Goal: Transaction & Acquisition: Purchase product/service

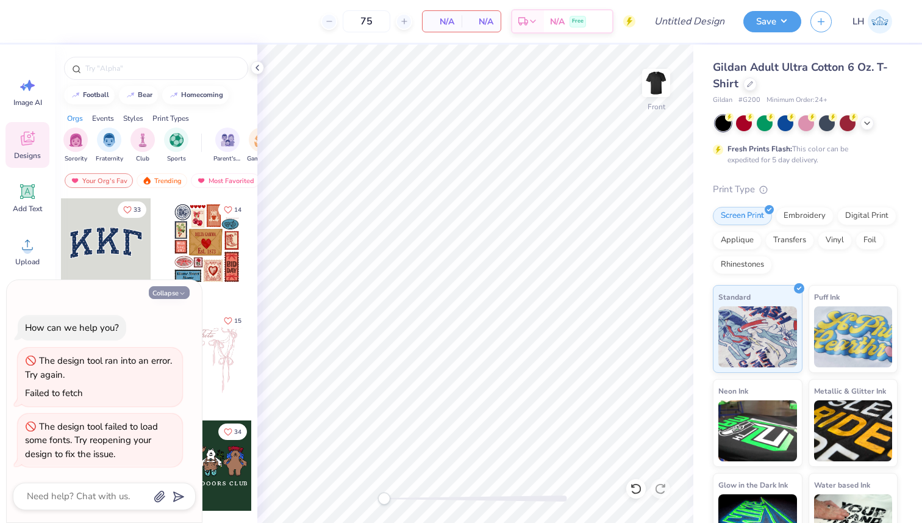
click at [181, 290] on icon "button" at bounding box center [182, 293] width 7 height 7
type textarea "x"
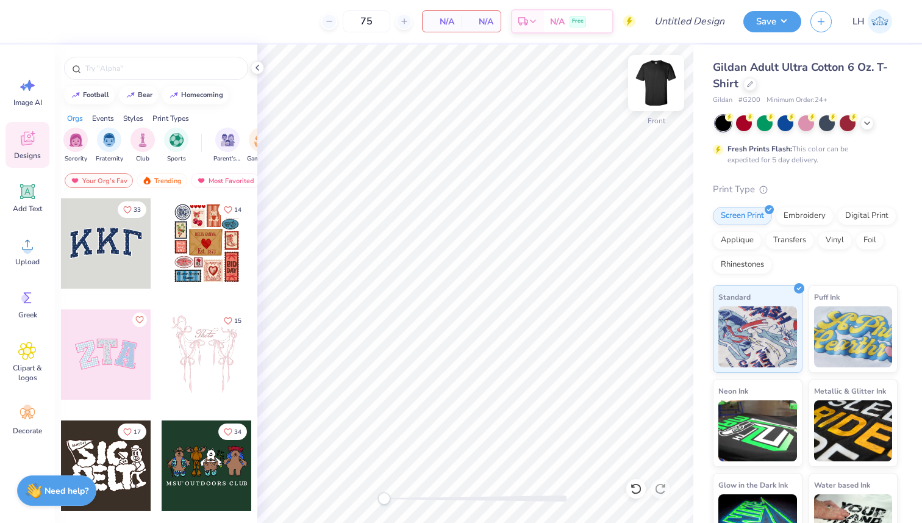
click at [661, 84] on img at bounding box center [656, 83] width 49 height 49
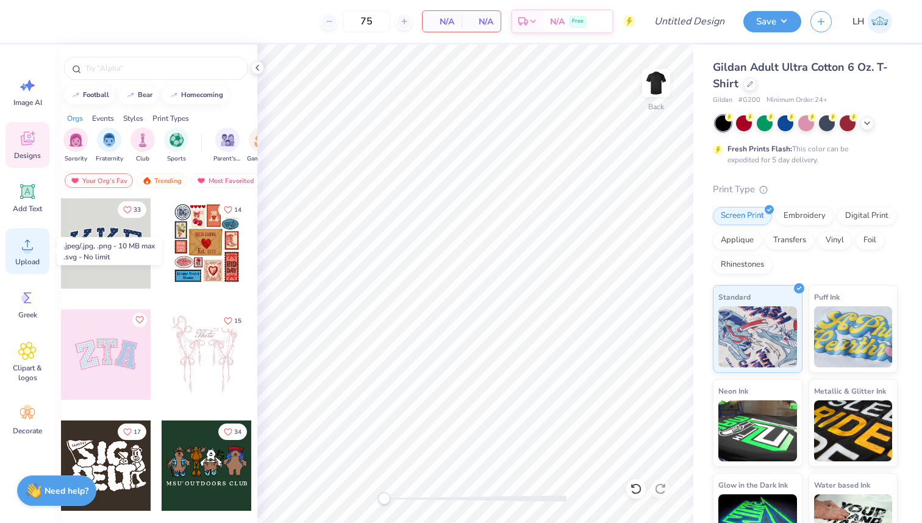
click at [32, 251] on icon at bounding box center [27, 244] width 18 height 18
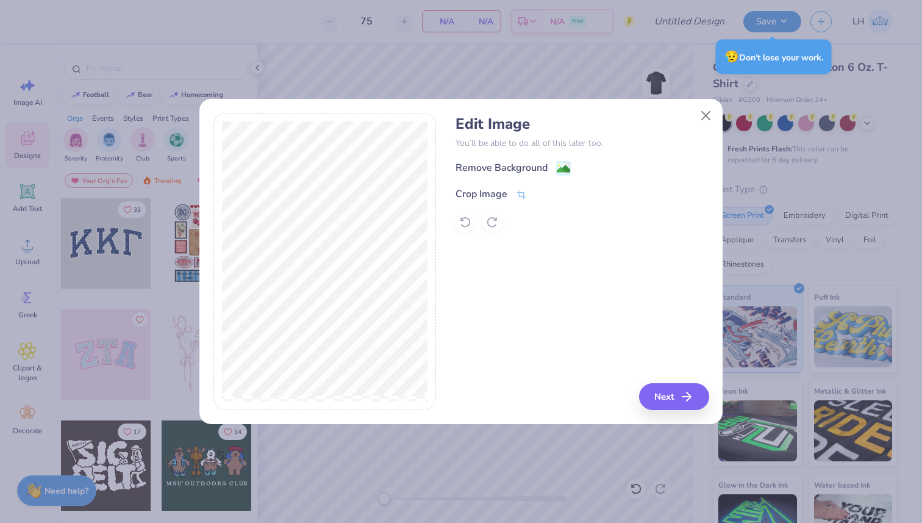
click at [569, 160] on div "Edit Image You’ll be able to do all of this later too. Remove Background Crop I…" at bounding box center [582, 173] width 253 height 117
click at [557, 171] on image at bounding box center [563, 169] width 13 height 13
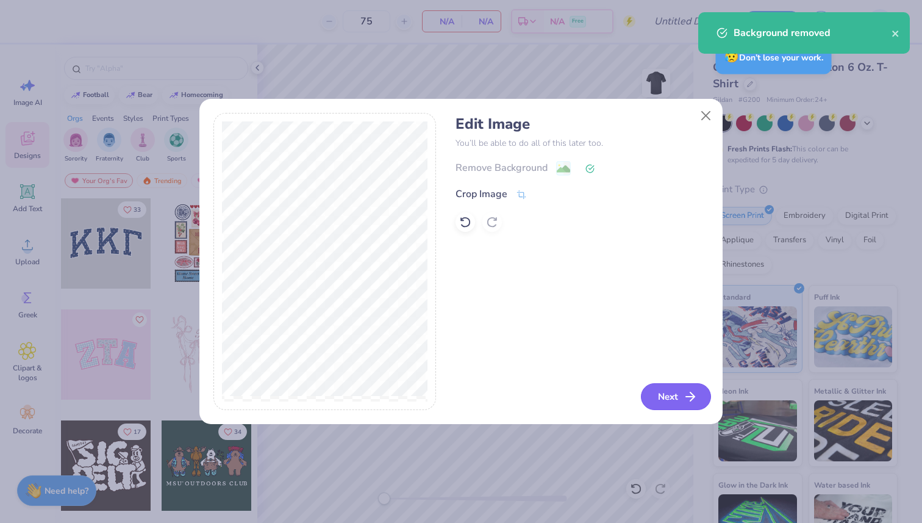
click at [684, 403] on icon "button" at bounding box center [690, 396] width 15 height 15
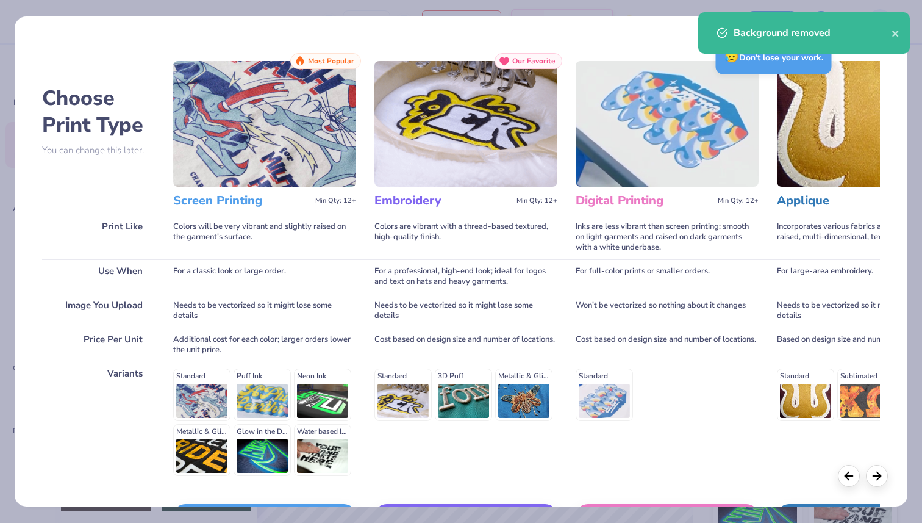
scroll to position [85, 0]
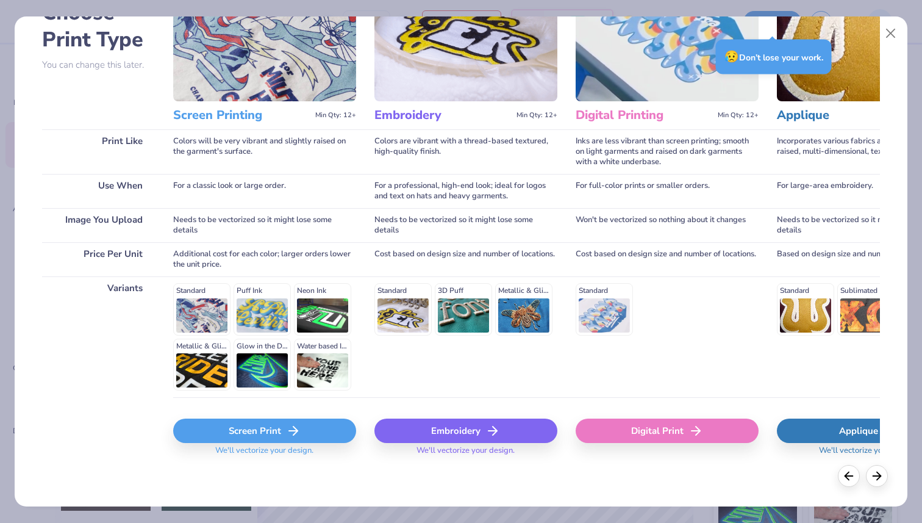
click at [290, 421] on div "Screen Print" at bounding box center [264, 430] width 183 height 24
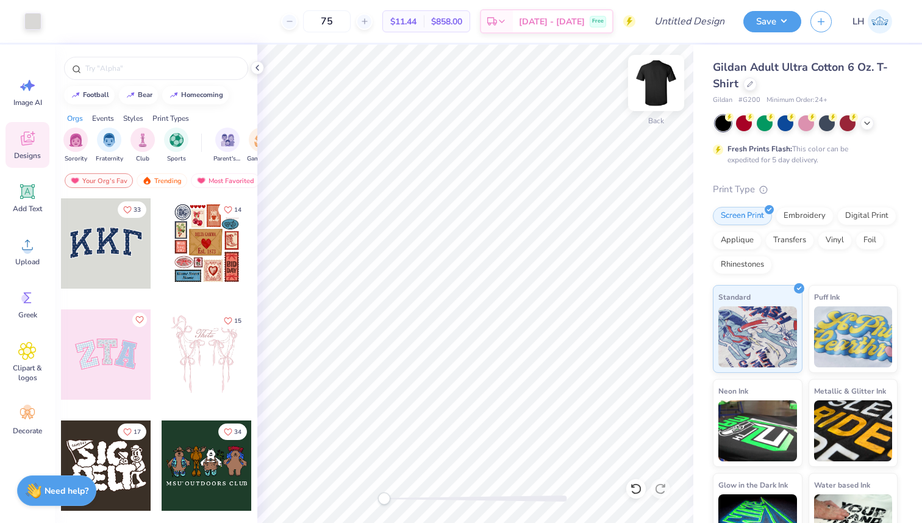
click at [662, 77] on img at bounding box center [656, 83] width 49 height 49
click at [35, 233] on div "Upload" at bounding box center [27, 251] width 44 height 46
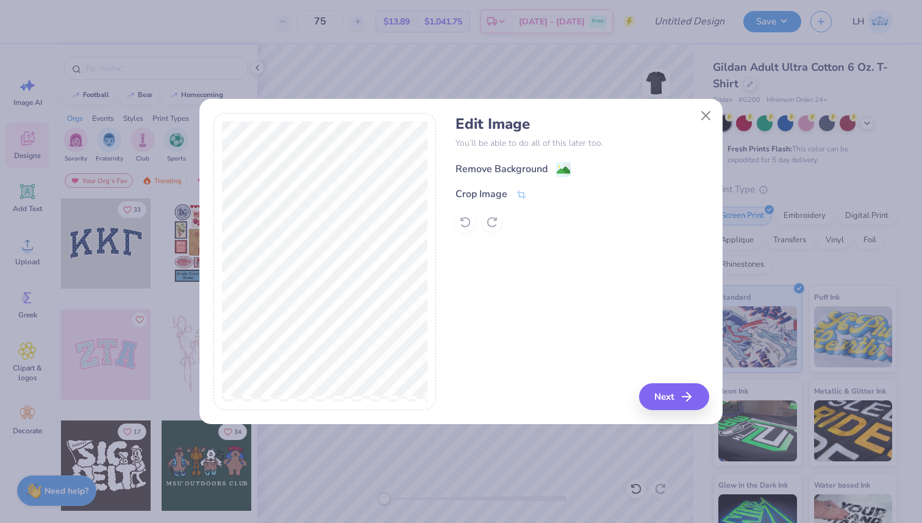
click at [564, 167] on image at bounding box center [563, 169] width 13 height 13
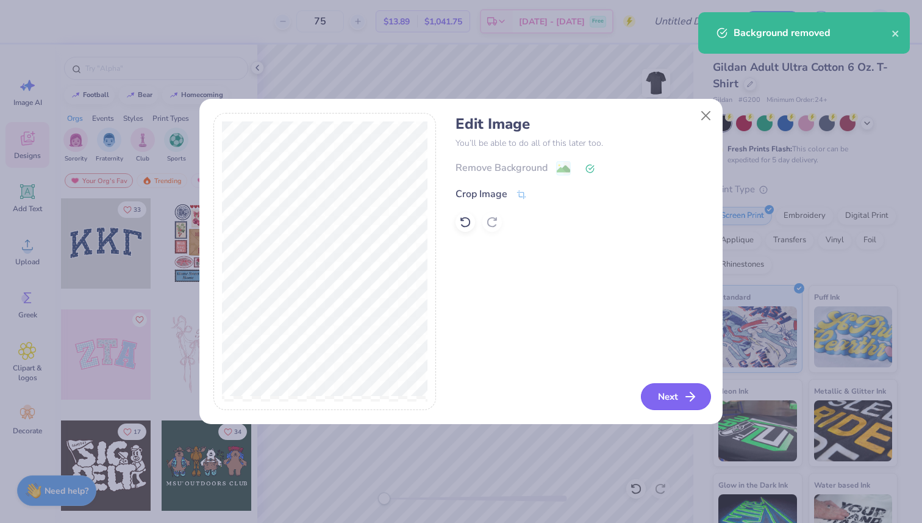
click at [677, 399] on button "Next" at bounding box center [676, 396] width 70 height 27
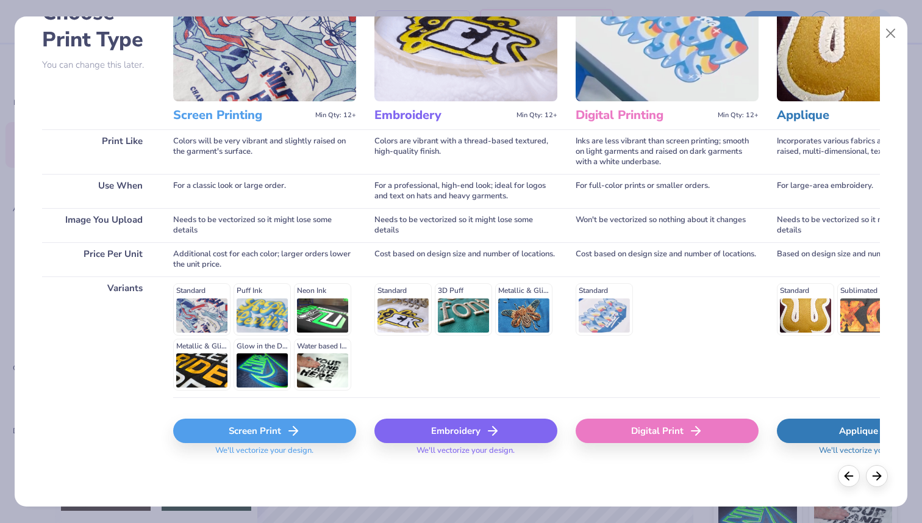
click at [318, 428] on div "Screen Print" at bounding box center [264, 430] width 183 height 24
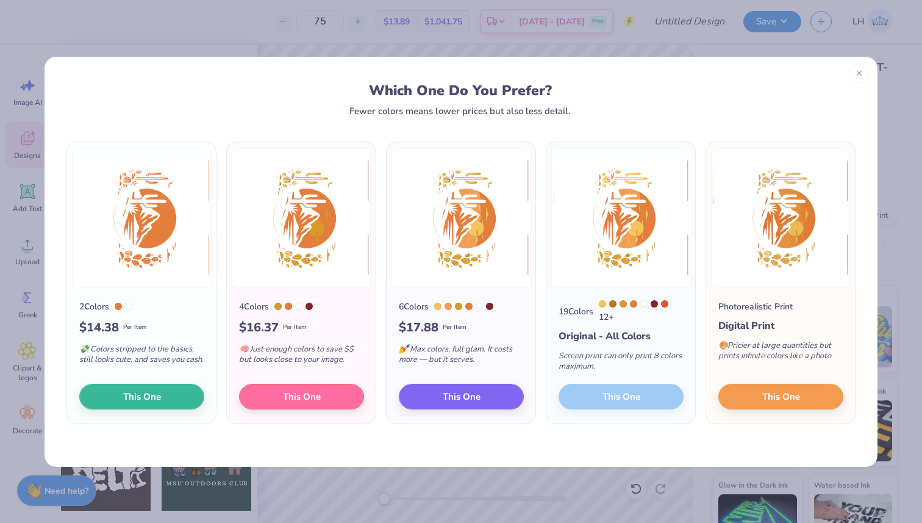
click at [642, 404] on div "19 Colors 12 + Original - All Colors Screen print can only print 8 colors maxim…" at bounding box center [621, 356] width 149 height 136
click at [490, 395] on button "This One" at bounding box center [461, 395] width 125 height 26
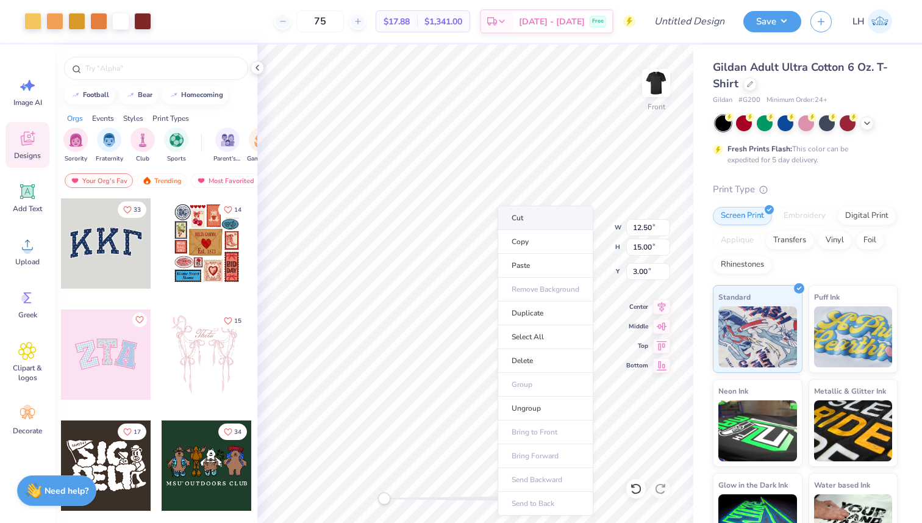
click at [536, 216] on li "Cut" at bounding box center [546, 218] width 96 height 24
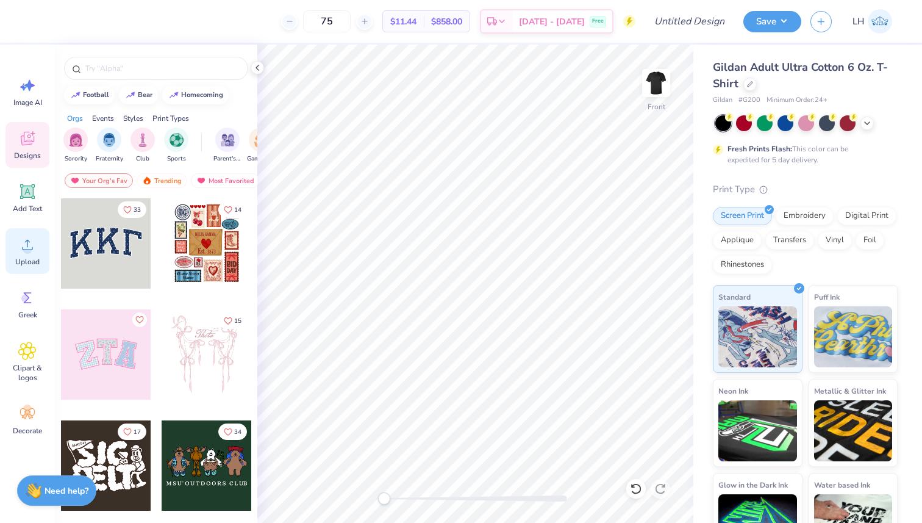
click at [30, 254] on div "Upload" at bounding box center [27, 251] width 44 height 46
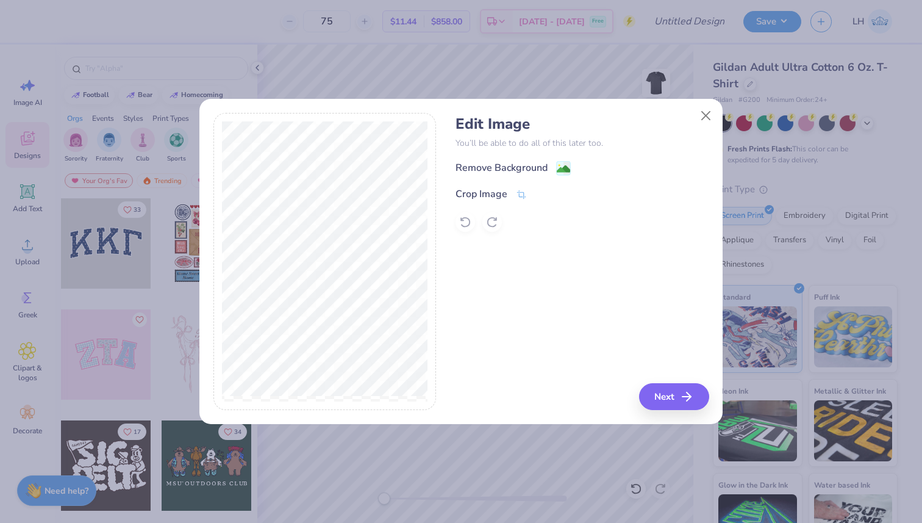
click at [563, 171] on image at bounding box center [563, 168] width 13 height 13
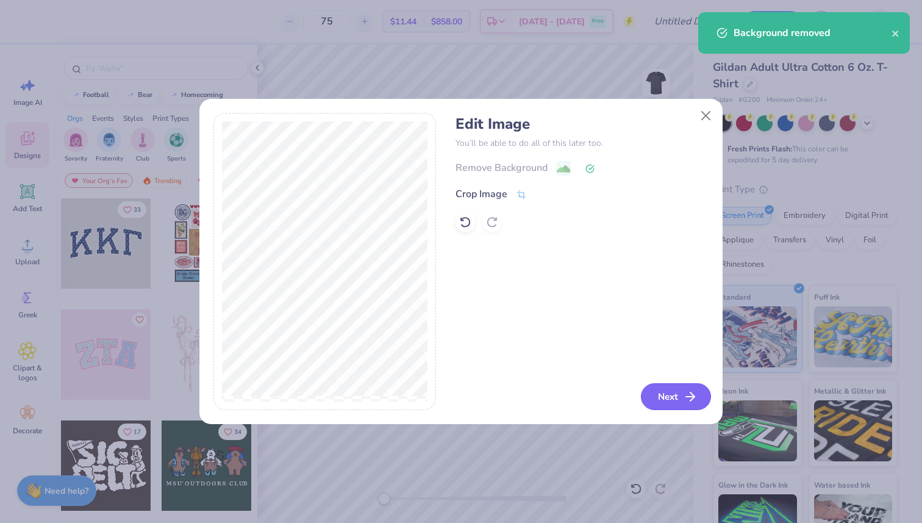
click at [671, 392] on button "Next" at bounding box center [676, 396] width 70 height 27
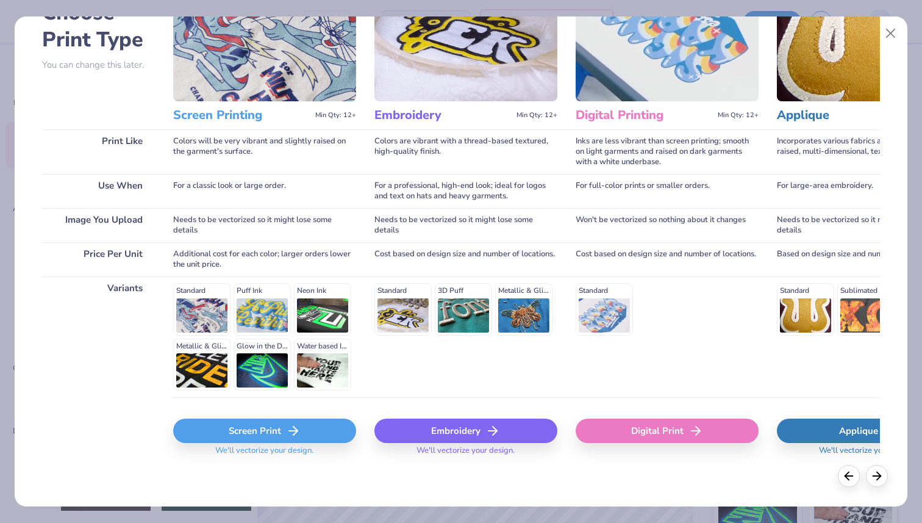
click at [301, 433] on div "Screen Print" at bounding box center [264, 430] width 183 height 24
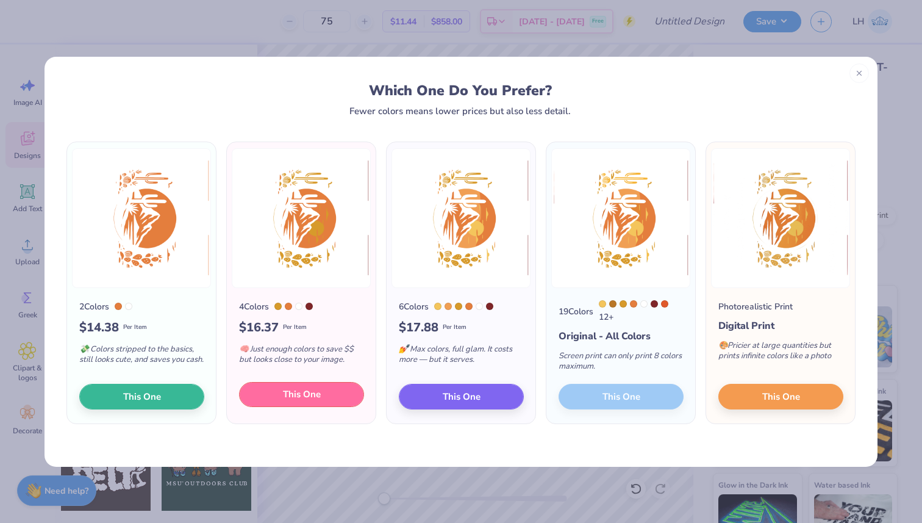
click at [326, 397] on button "This One" at bounding box center [301, 395] width 125 height 26
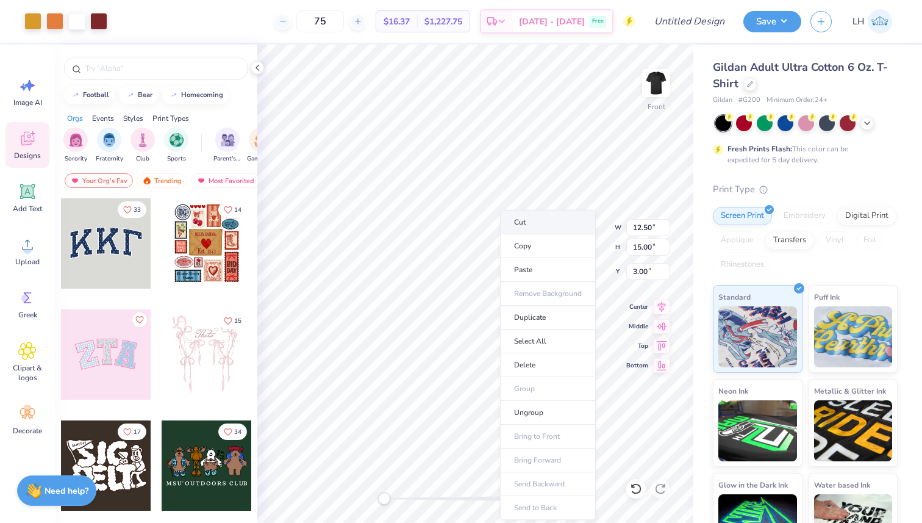
click at [538, 228] on li "Cut" at bounding box center [548, 222] width 96 height 24
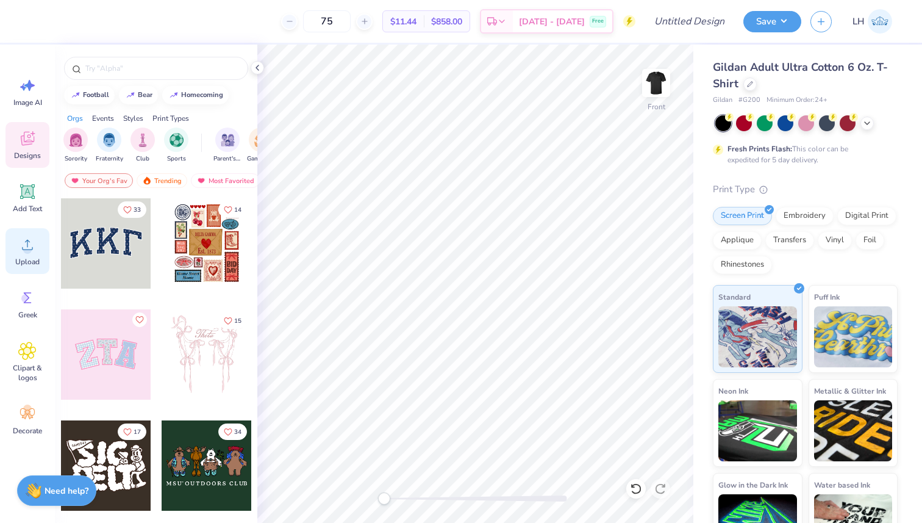
click at [29, 242] on icon at bounding box center [27, 245] width 11 height 10
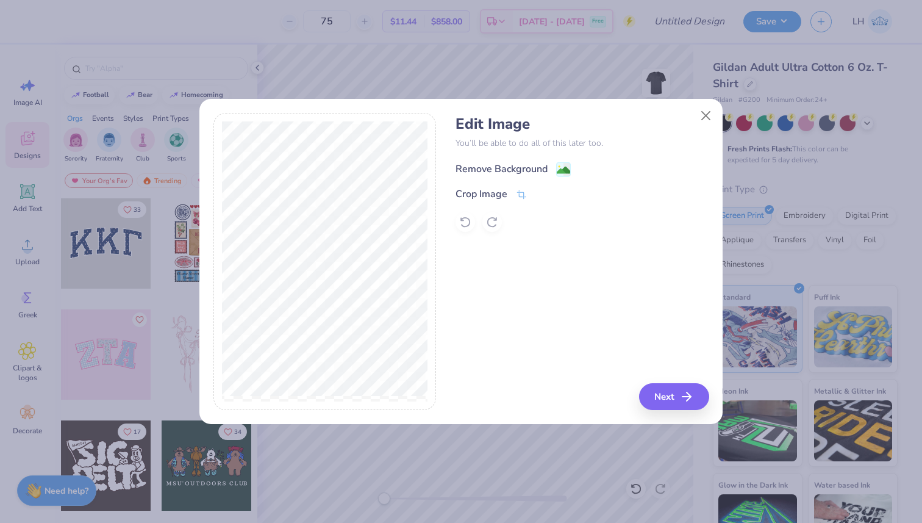
click at [566, 171] on image at bounding box center [563, 169] width 13 height 13
click at [673, 403] on button "Next" at bounding box center [676, 396] width 70 height 27
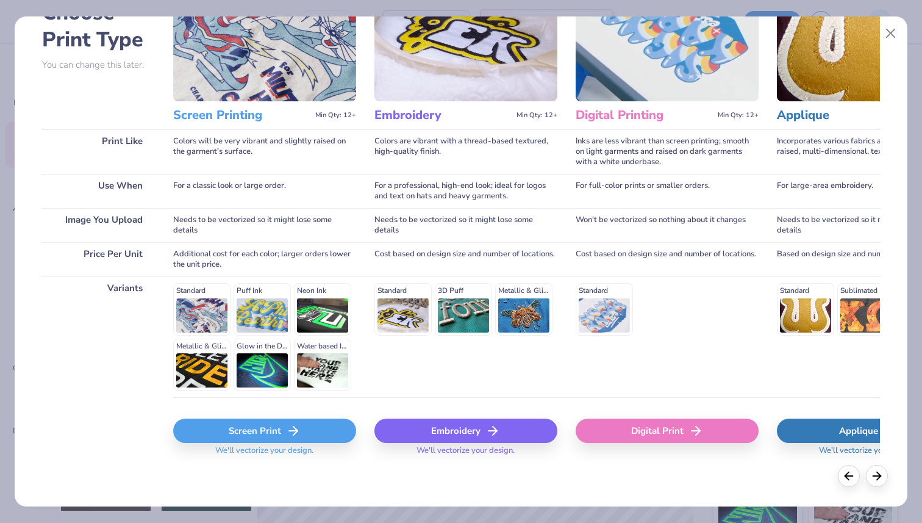
click at [282, 436] on div "Screen Print" at bounding box center [264, 430] width 183 height 24
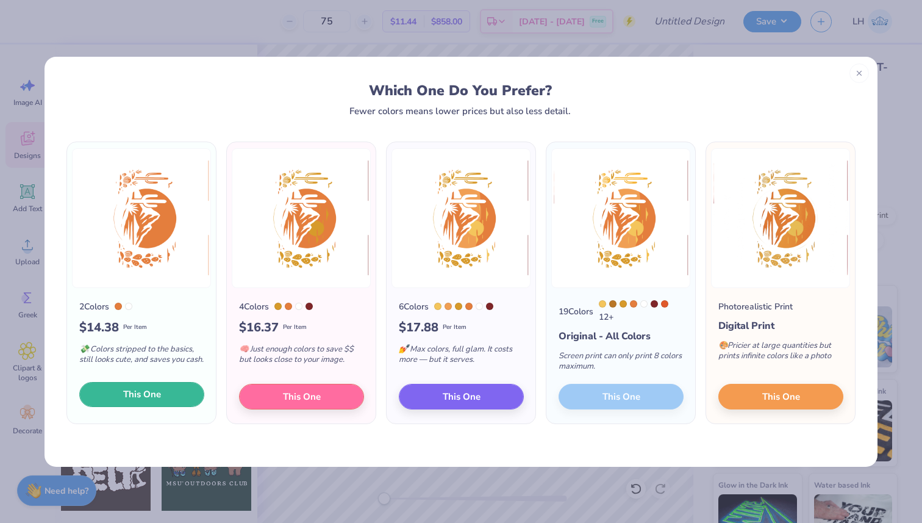
click at [152, 398] on span "This One" at bounding box center [142, 394] width 38 height 14
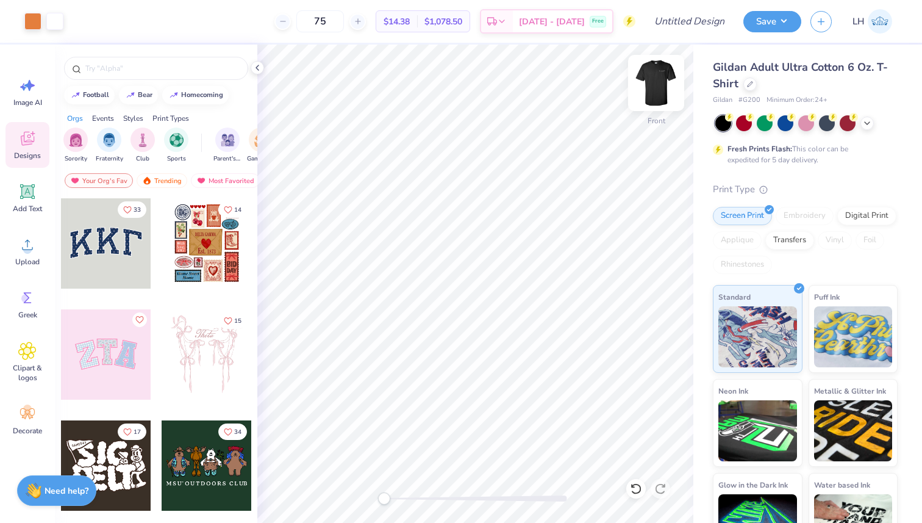
click at [658, 84] on img at bounding box center [656, 83] width 49 height 49
click at [658, 85] on img at bounding box center [656, 83] width 49 height 49
click at [26, 305] on icon at bounding box center [27, 298] width 18 height 18
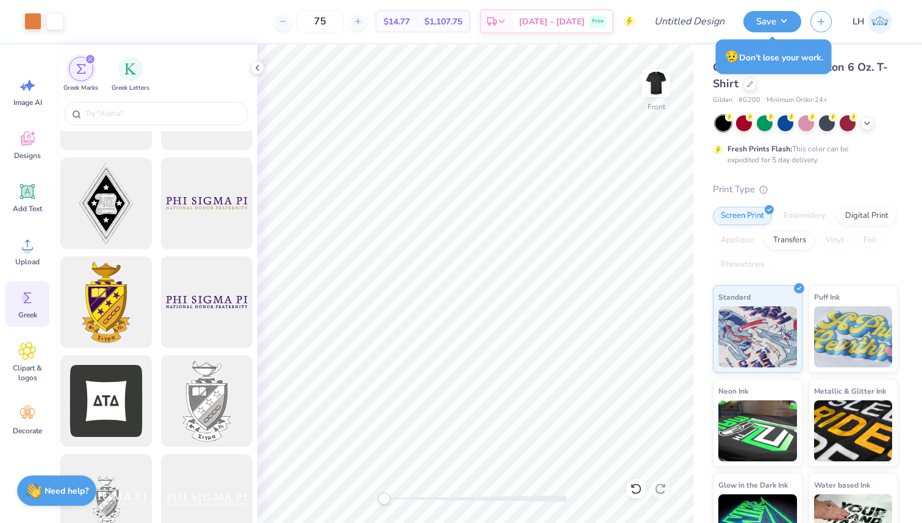
scroll to position [0, 0]
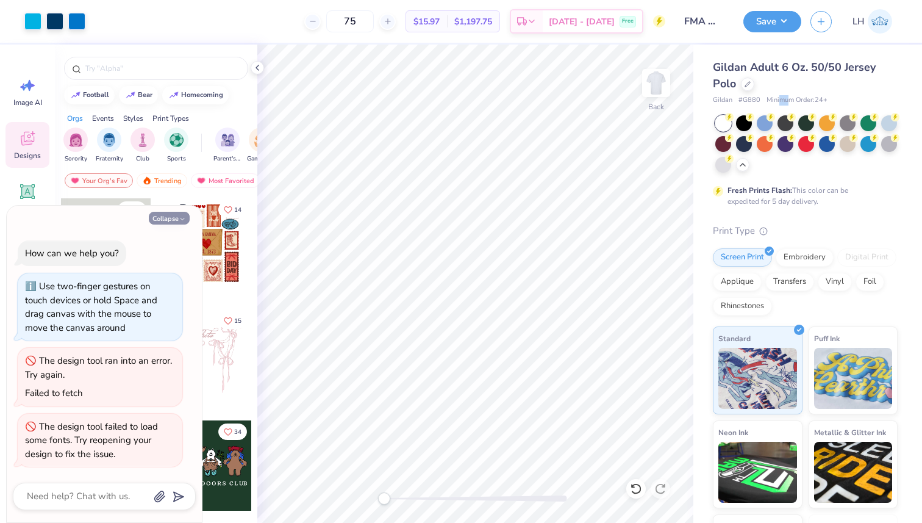
click at [173, 221] on button "Collapse" at bounding box center [169, 218] width 41 height 13
type textarea "x"
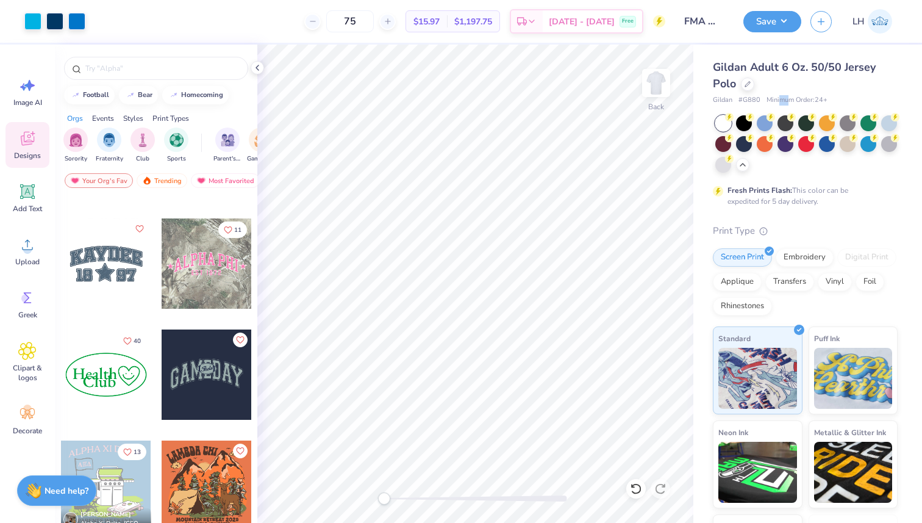
scroll to position [2032, 0]
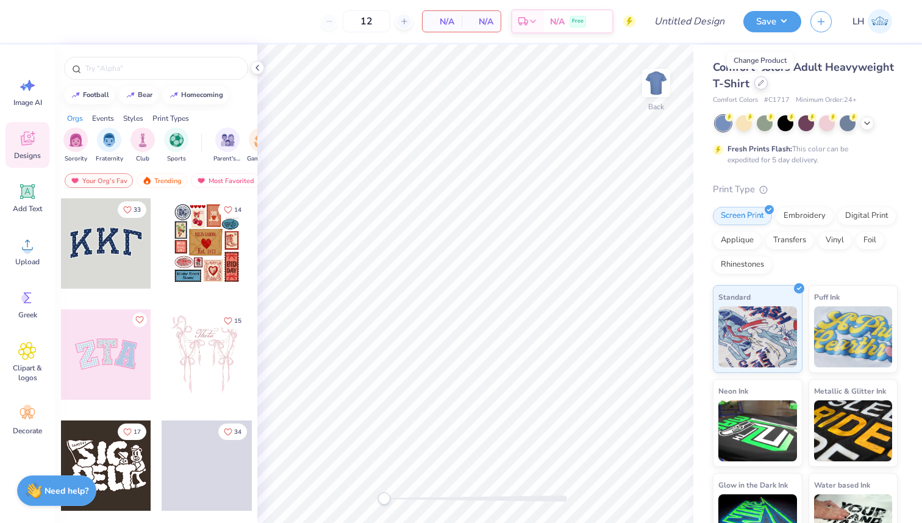
click at [762, 85] on icon at bounding box center [761, 83] width 6 height 6
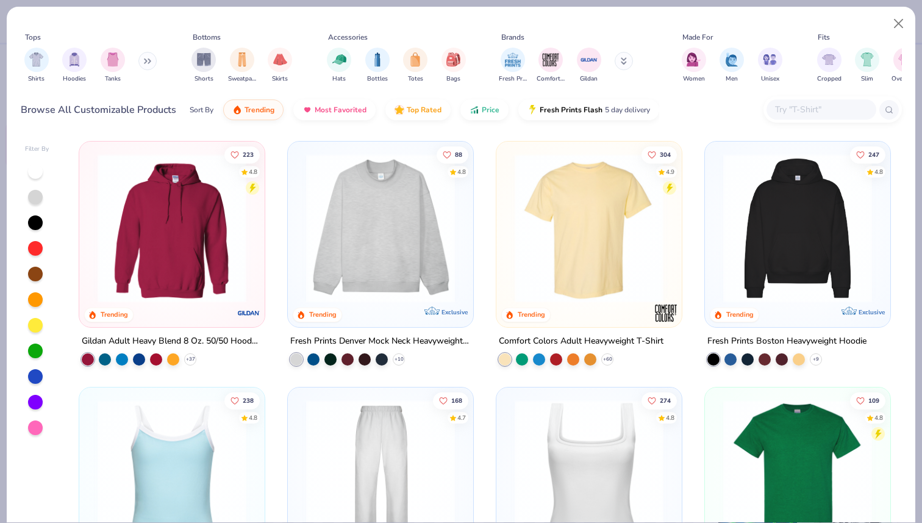
click at [152, 60] on button at bounding box center [147, 61] width 18 height 18
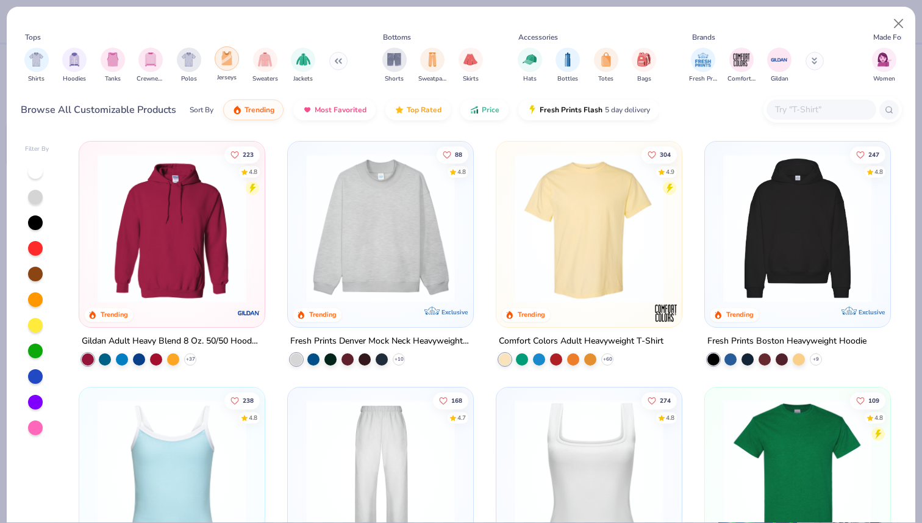
click at [222, 61] on img "filter for Jerseys" at bounding box center [226, 58] width 13 height 14
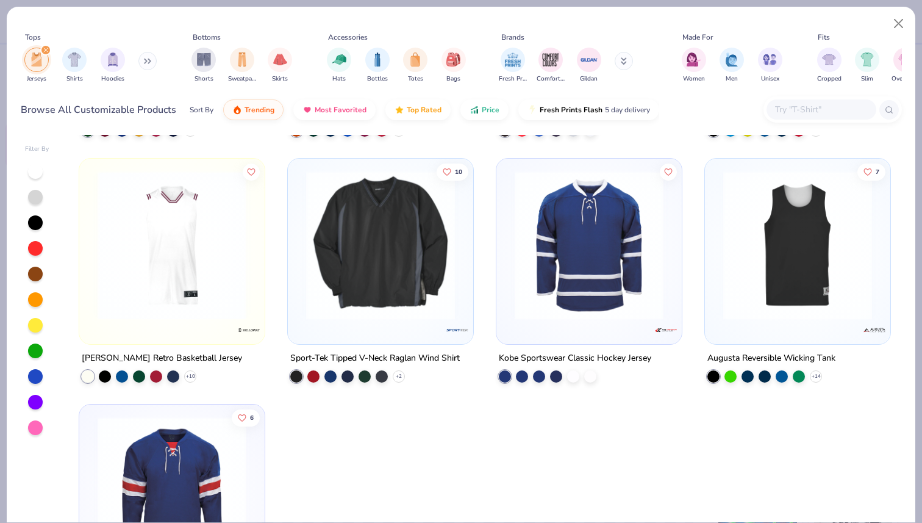
scroll to position [217, 0]
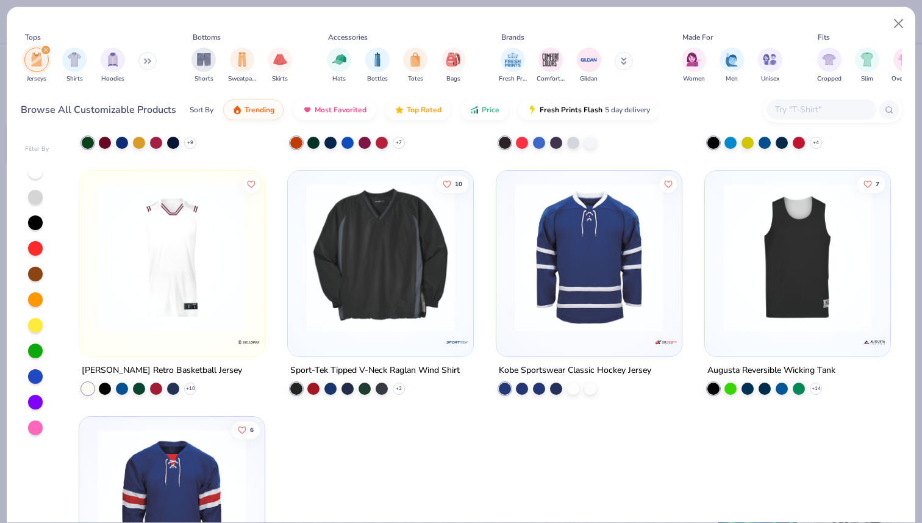
click at [610, 290] on img at bounding box center [589, 257] width 161 height 149
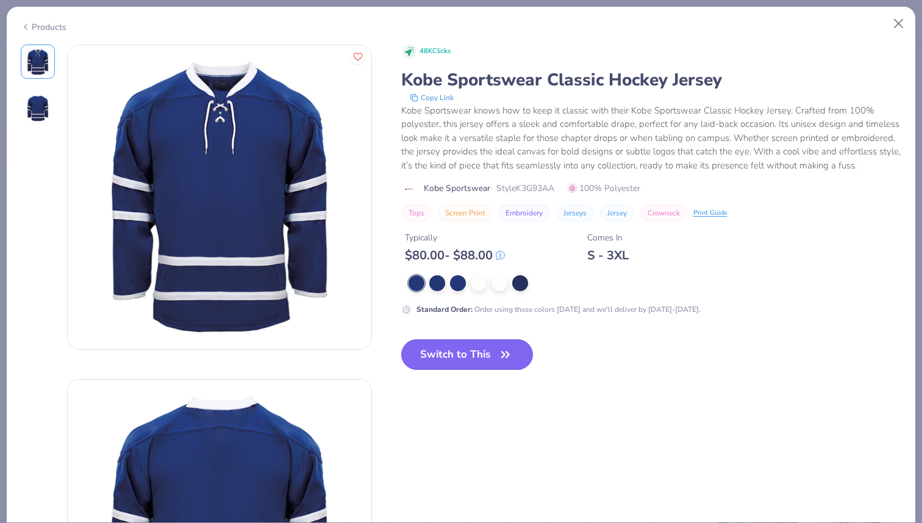
click at [482, 354] on button "Switch to This" at bounding box center [467, 354] width 132 height 30
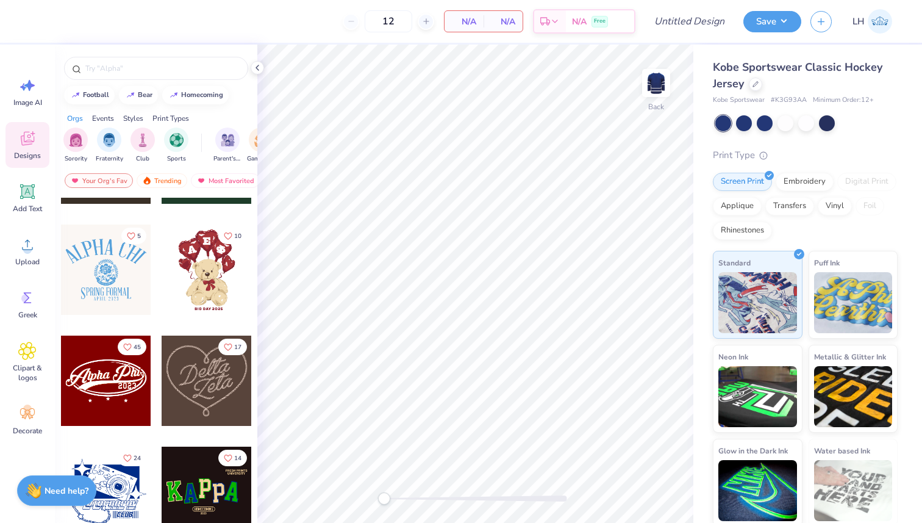
scroll to position [297, 0]
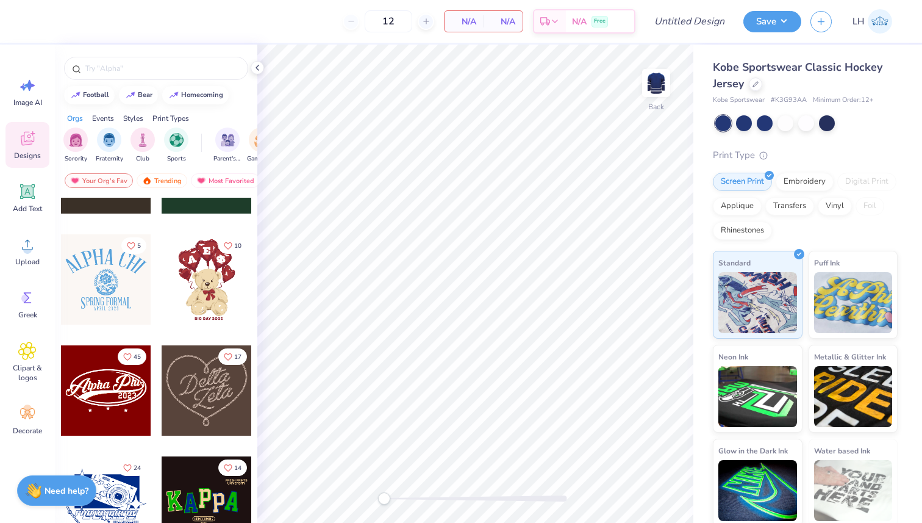
click at [111, 287] on div at bounding box center [106, 279] width 90 height 90
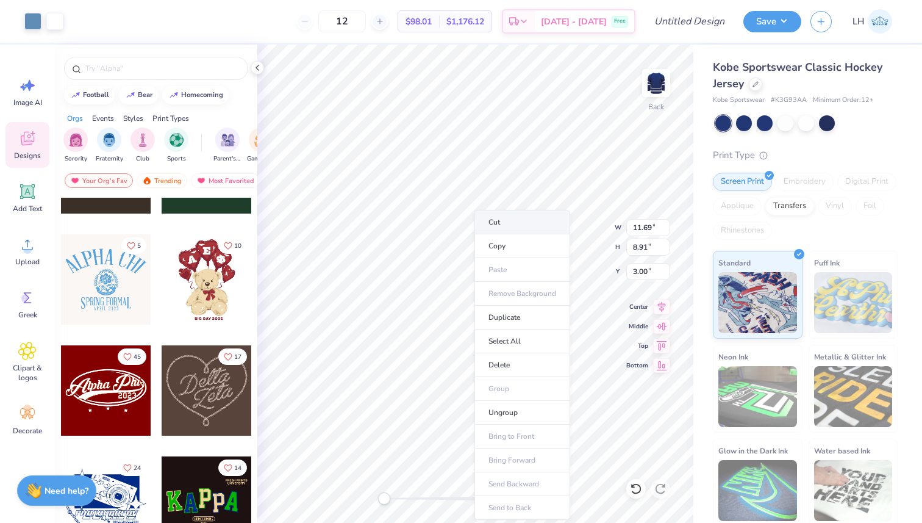
click at [512, 226] on li "Cut" at bounding box center [523, 222] width 96 height 24
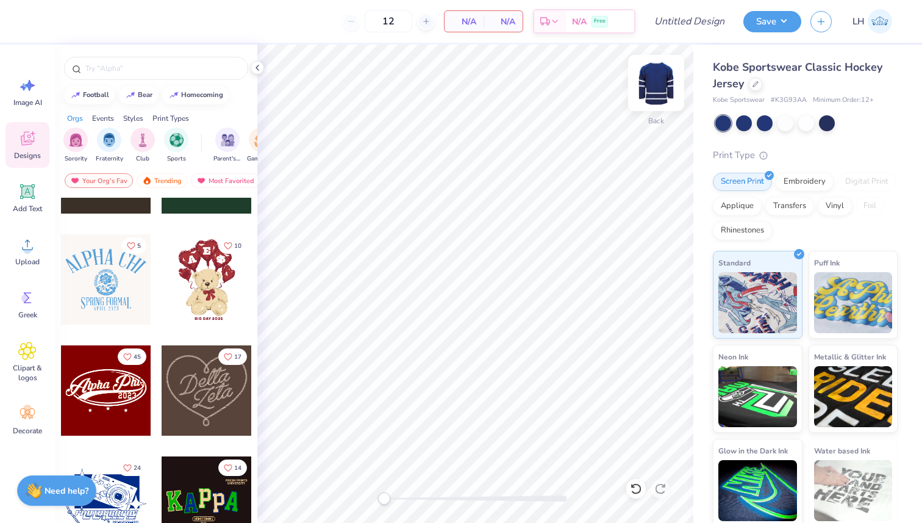
click at [662, 98] on img at bounding box center [656, 83] width 49 height 49
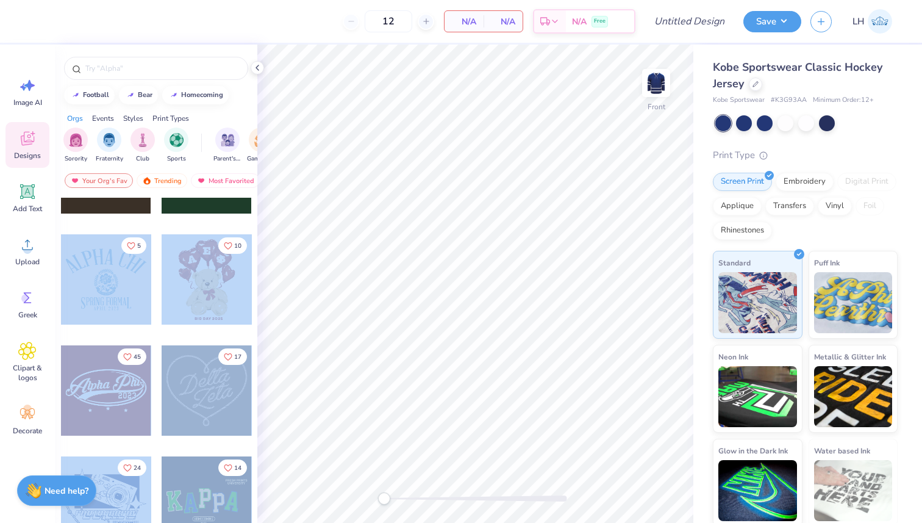
click at [485, 251] on div "12 N/A Per Item N/A Total Est. Delivery N/A Free Design Title Save LH Image AI …" at bounding box center [461, 261] width 922 height 523
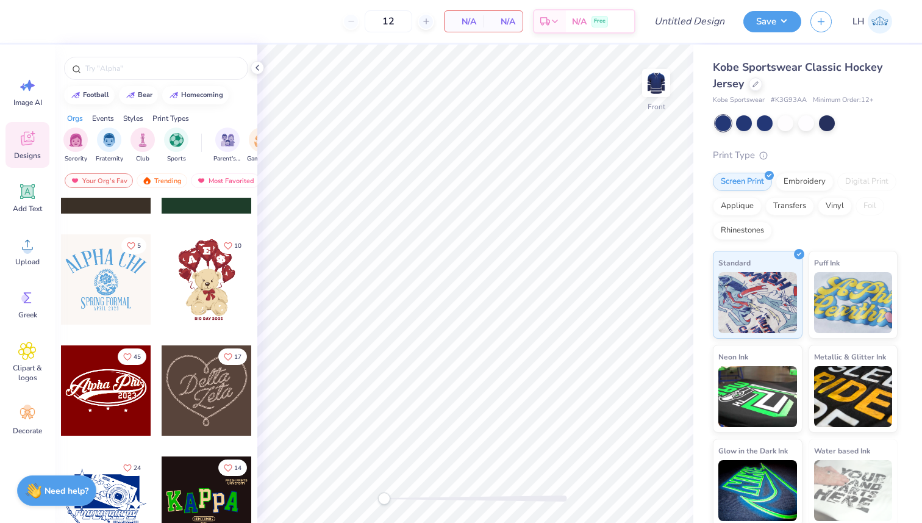
click at [119, 270] on div at bounding box center [106, 279] width 90 height 90
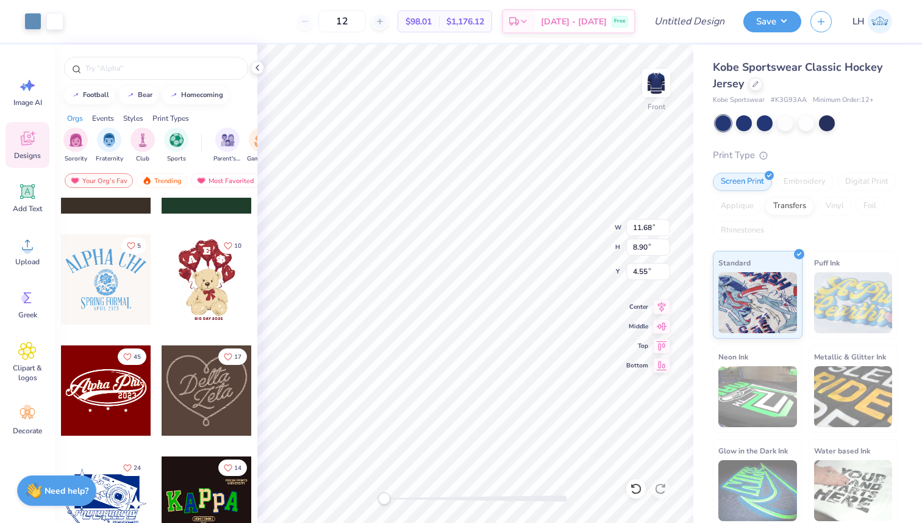
click at [698, 392] on div "Kobe Sportswear Classic Hockey Jersey Kobe Sportswear # K3G93AA Minimum Order: …" at bounding box center [808, 286] width 229 height 482
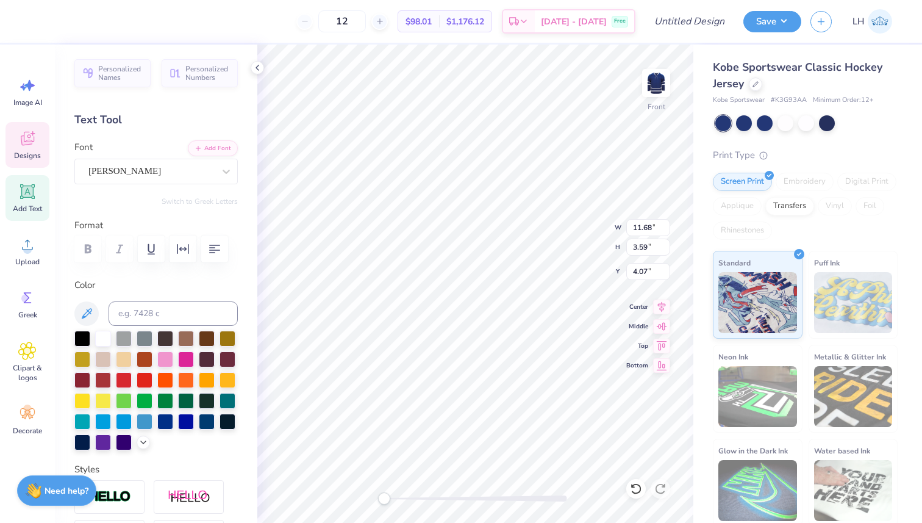
scroll to position [1, 1]
type textarea "Kappa Delta"
type textarea "[DATE]"
type textarea "Rhose Bowl"
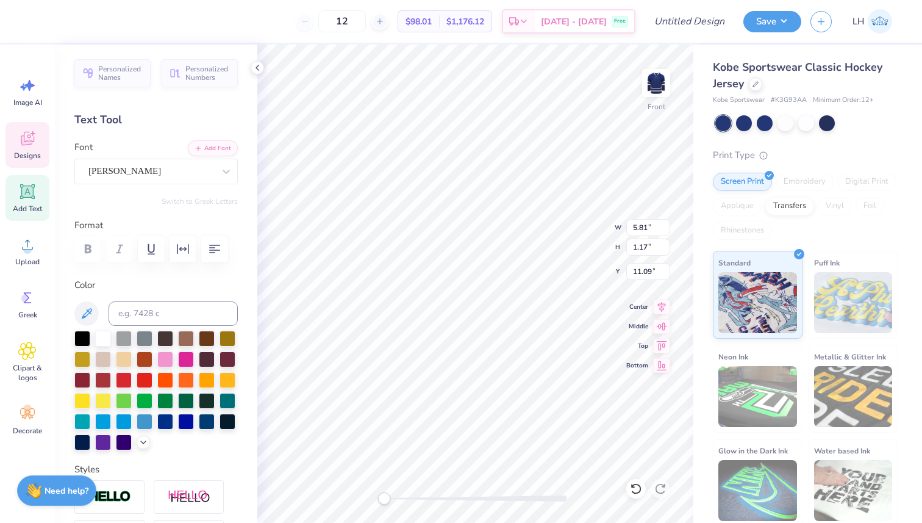
scroll to position [0, 1]
type textarea "PRING FORMA"
click at [669, 332] on icon at bounding box center [661, 324] width 17 height 15
type input "0.59"
type input "1.65"
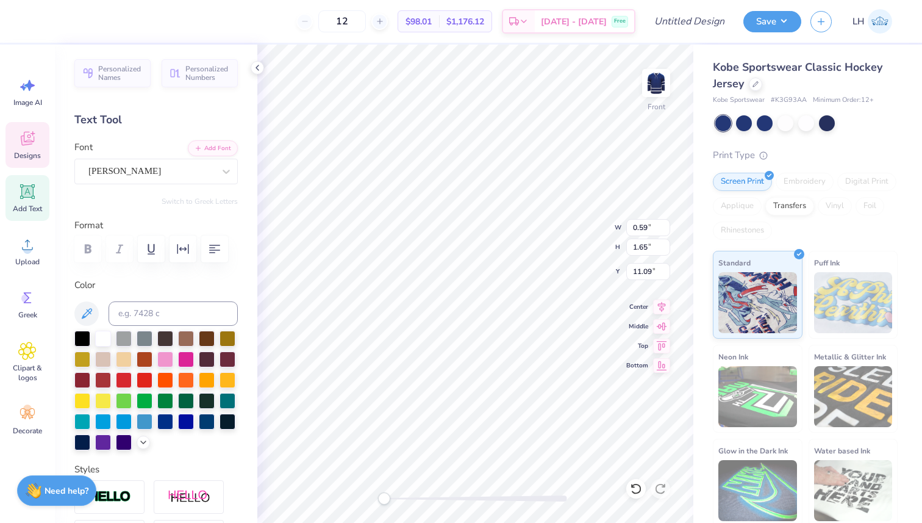
type input "11.09"
type textarea "F"
type input "5.81"
type input "1.17"
type input "11.25"
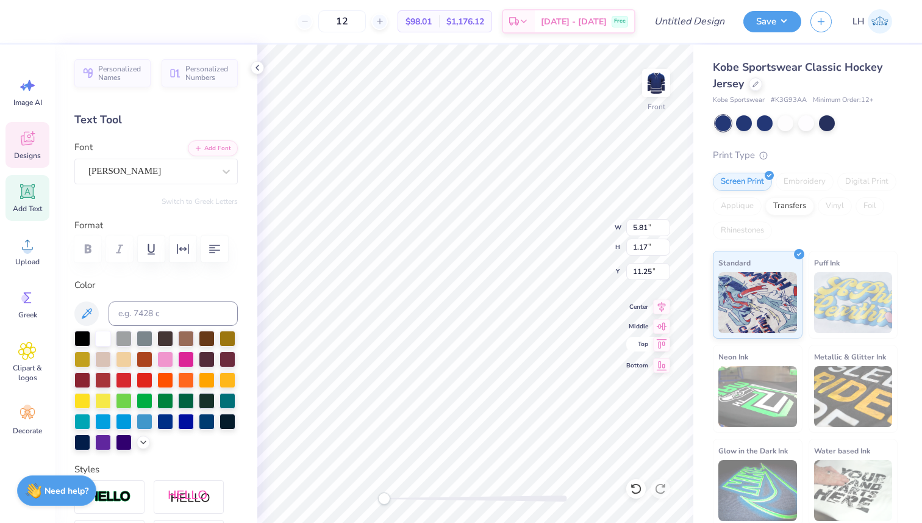
scroll to position [1, 1]
type textarea "all Philanthropy"
click at [694, 406] on div "Kobe Sportswear Classic Hockey Jersey Kobe Sportswear # K3G93AA Minimum Order: …" at bounding box center [808, 286] width 229 height 482
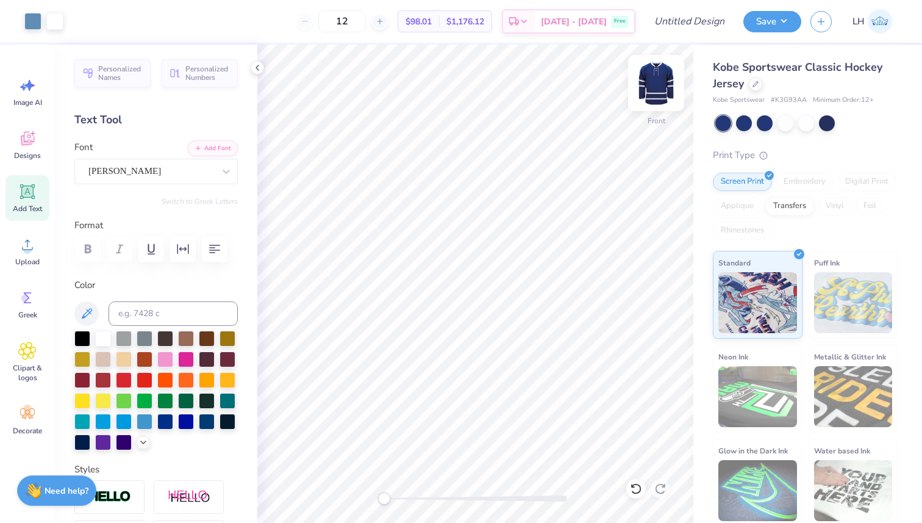
click at [651, 81] on img at bounding box center [656, 83] width 49 height 49
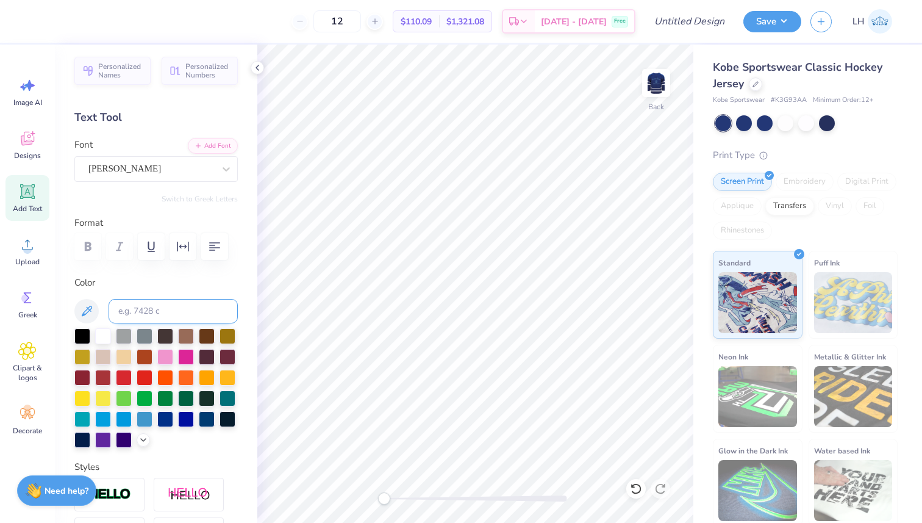
scroll to position [0, 0]
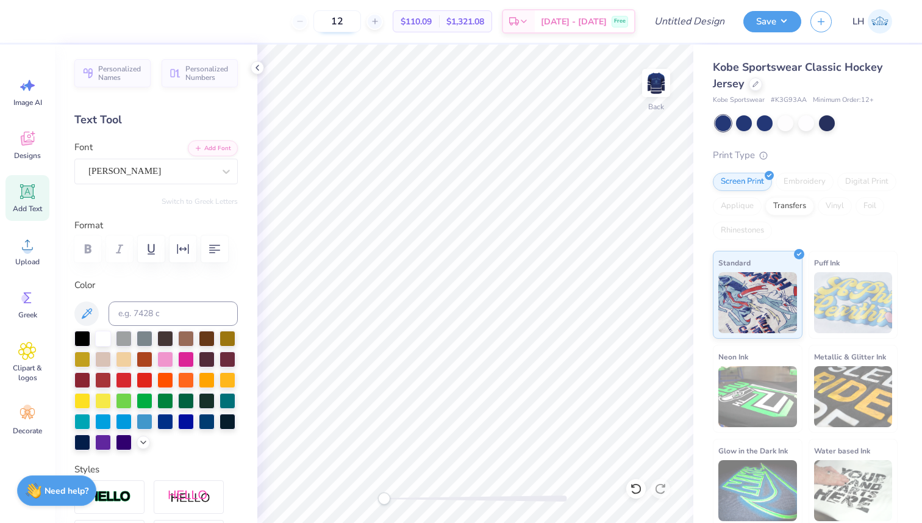
click at [361, 21] on input "12" at bounding box center [338, 21] width 48 height 22
type input "1"
type input "60"
click at [702, 208] on div "Kobe Sportswear Classic Hockey Jersey Kobe Sportswear # K3G93AA Minimum Order: …" at bounding box center [808, 286] width 229 height 482
click at [655, 93] on img at bounding box center [656, 83] width 49 height 49
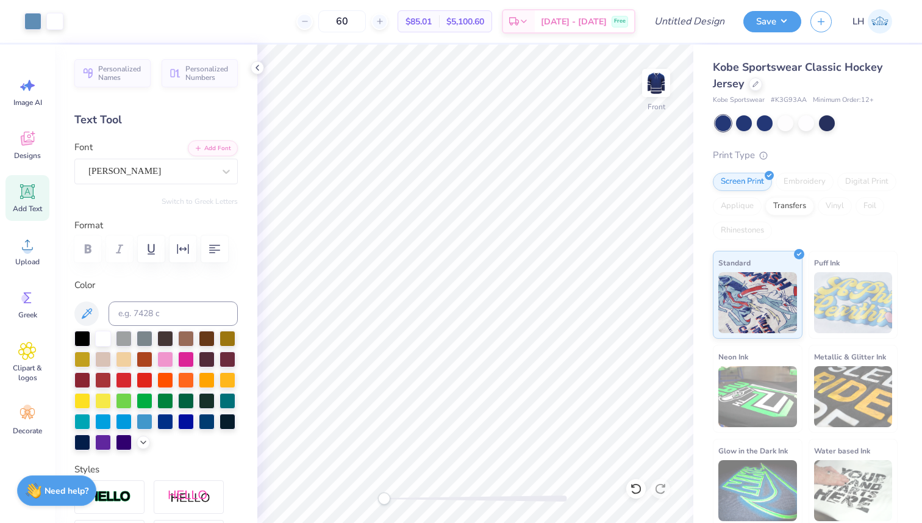
click at [656, 93] on img at bounding box center [656, 83] width 24 height 24
click at [658, 93] on img at bounding box center [656, 83] width 24 height 24
click at [655, 74] on img at bounding box center [656, 83] width 49 height 49
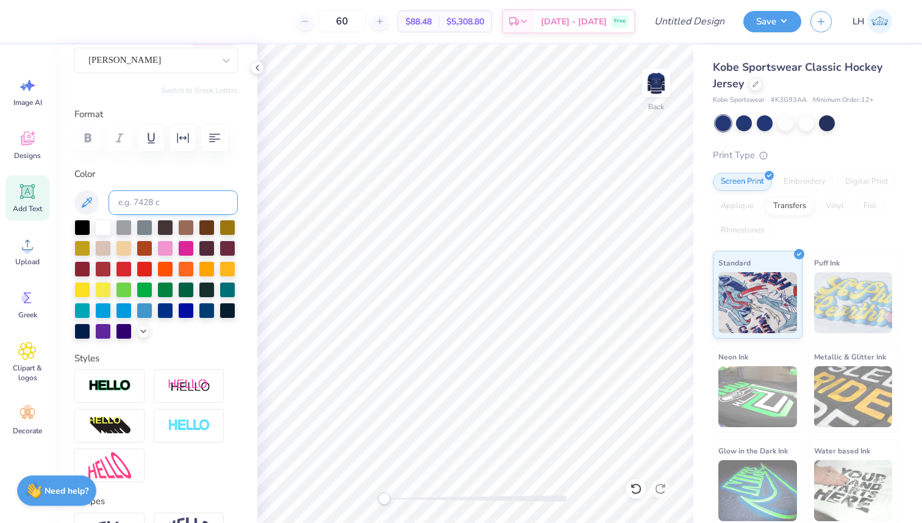
scroll to position [43, 0]
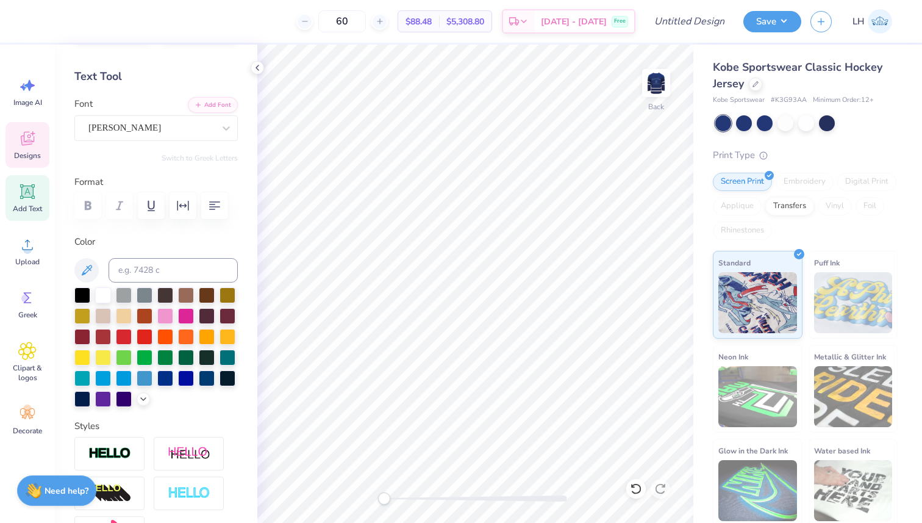
click at [38, 145] on div "Designs" at bounding box center [27, 145] width 44 height 46
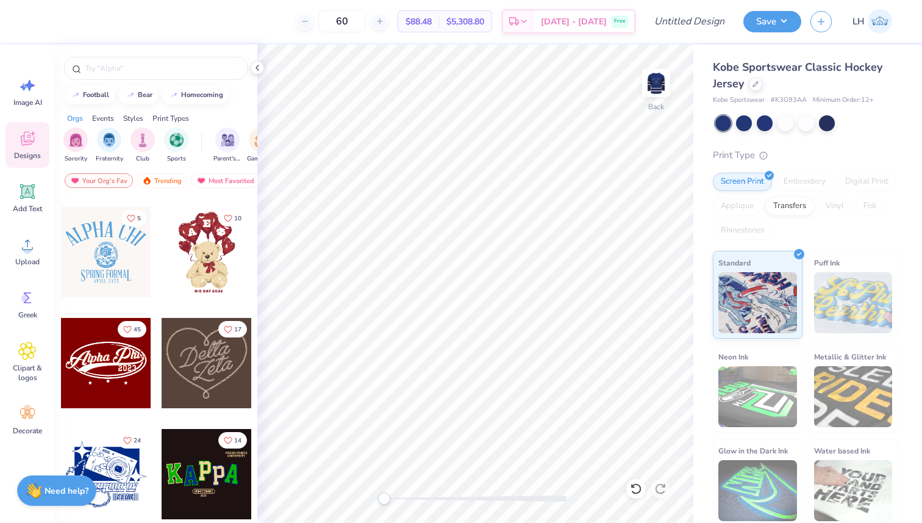
scroll to position [322, 0]
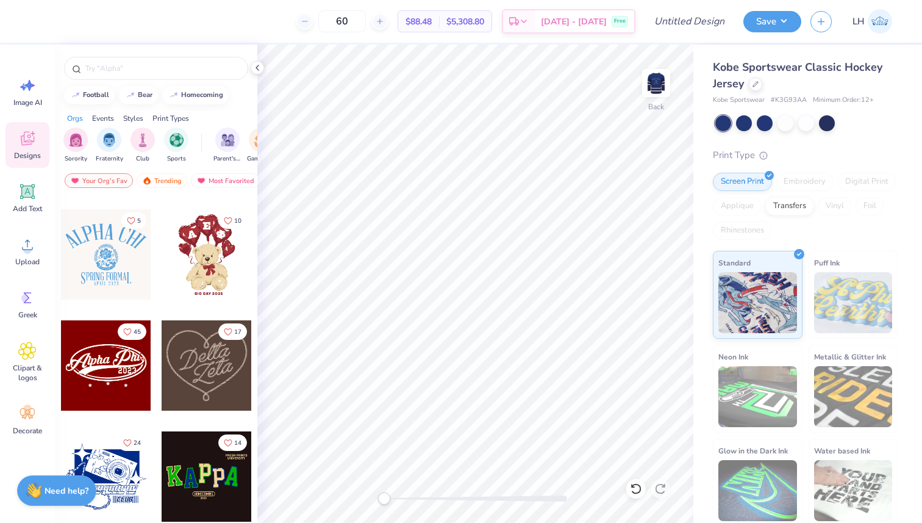
click at [120, 369] on div at bounding box center [106, 365] width 90 height 90
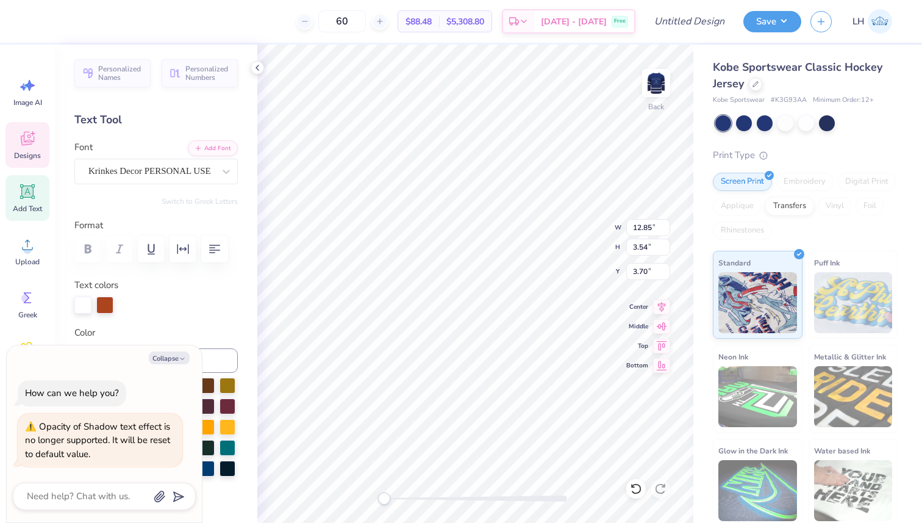
type textarea "x"
type textarea "Ka Phi0"
type textarea "x"
type textarea "Kap Phi0"
type textarea "x"
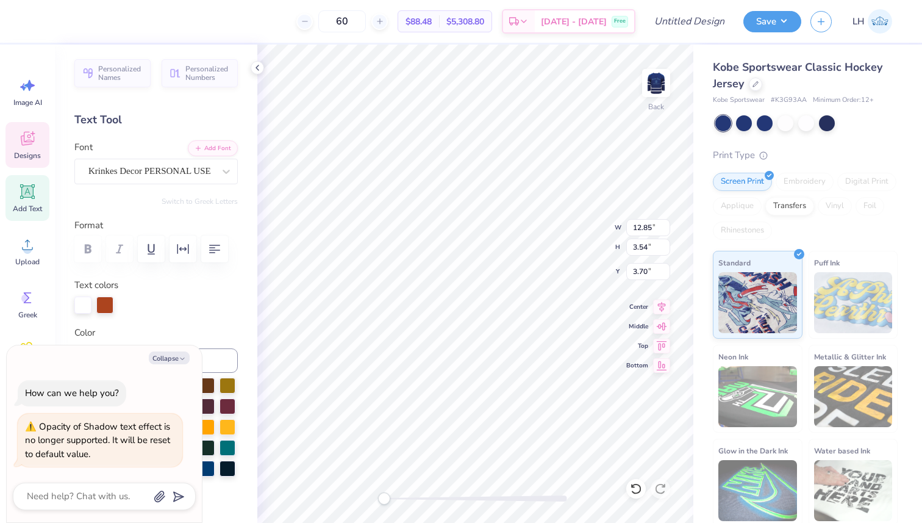
type textarea "[PERSON_NAME] Phi0"
type textarea "x"
type textarea "Kappa Phi0"
type textarea "x"
type textarea "Kappa D Phi0"
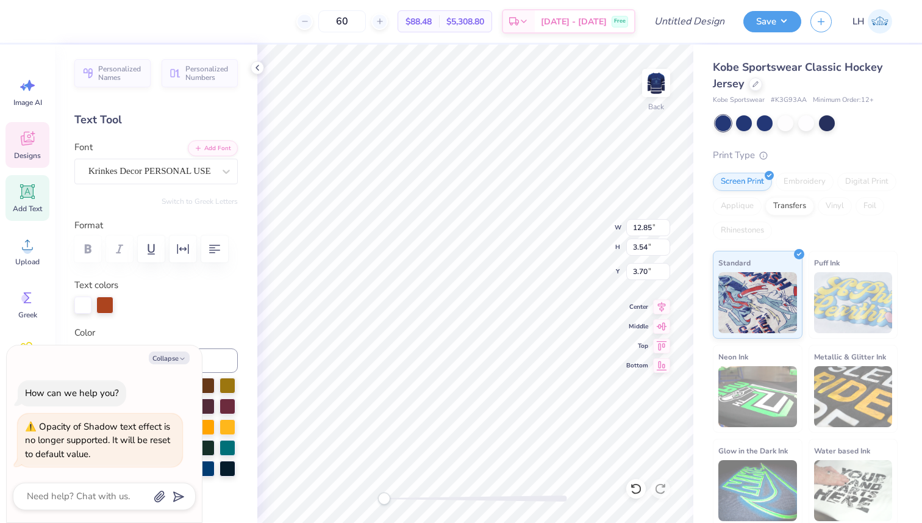
type textarea "x"
type textarea "Kappa De Phi0"
type textarea "x"
type textarea "Kappa Del Phi0"
type textarea "x"
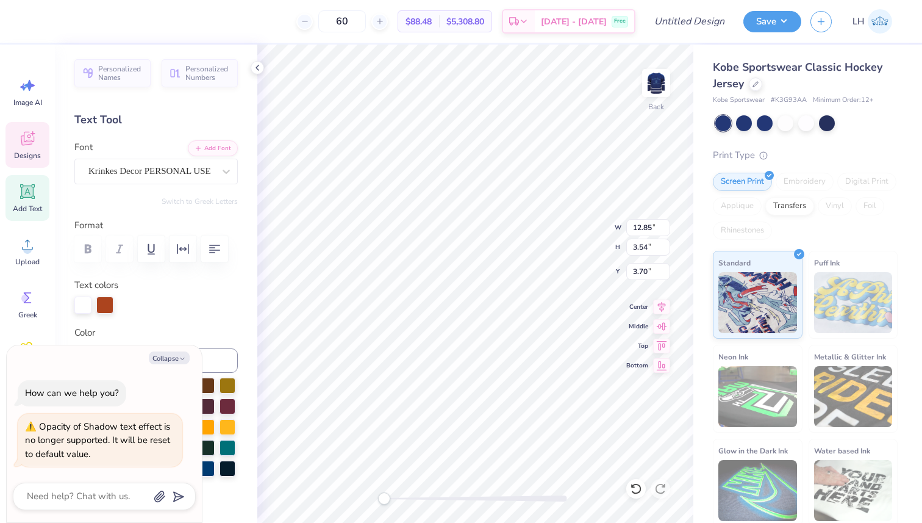
type textarea "Kappa Delt Phi0"
type textarea "x"
type textarea "Kappa Delta Phi0"
type textarea "x"
type textarea "Kappa Delta R"
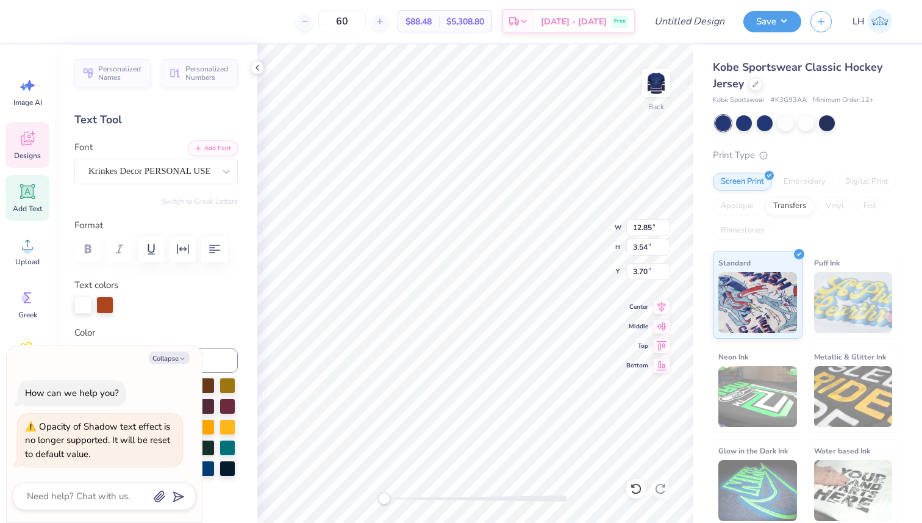
type textarea "x"
type textarea "Kappa Delta Rh"
type textarea "x"
type textarea "Kappa Delta Rho"
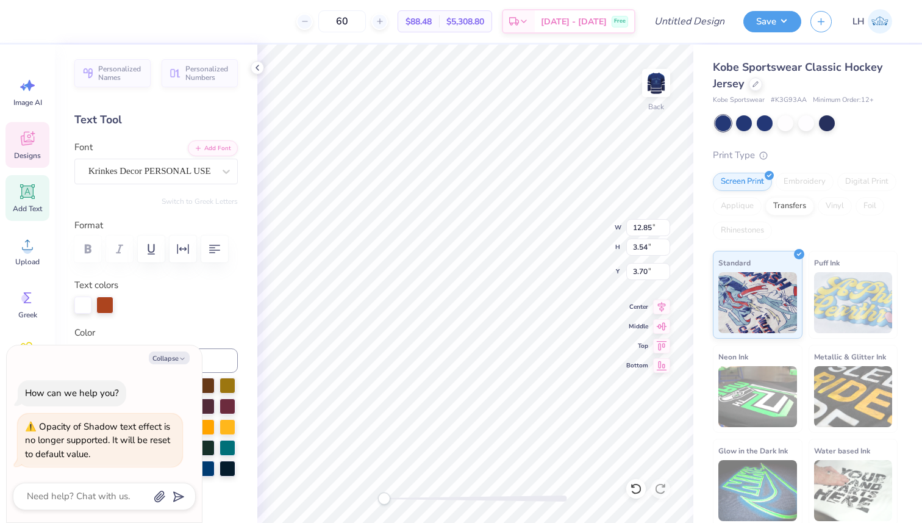
type textarea "x"
type textarea "Kappa Delta Rh"
type textarea "x"
type textarea "Kappa Delta R"
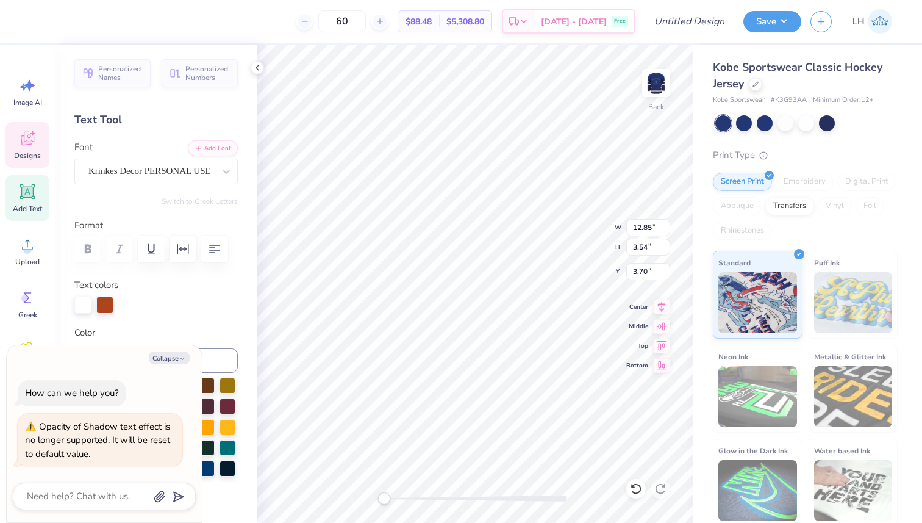
type textarea "x"
type textarea "Kappa Delta Phi0"
type textarea "x"
type textarea "Kappa Delta Ph0"
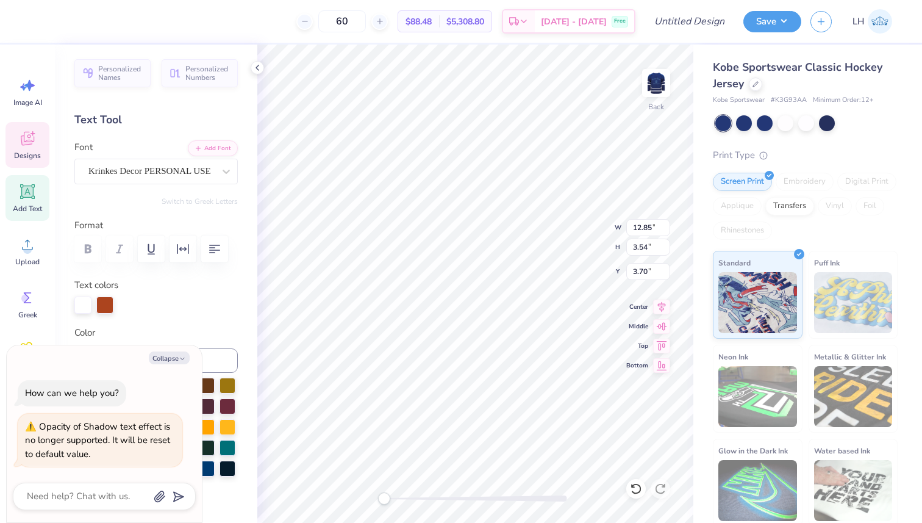
type textarea "x"
type textarea "Kappa Delta P0"
type textarea "x"
type textarea "Kappa Delta 0"
type textarea "x"
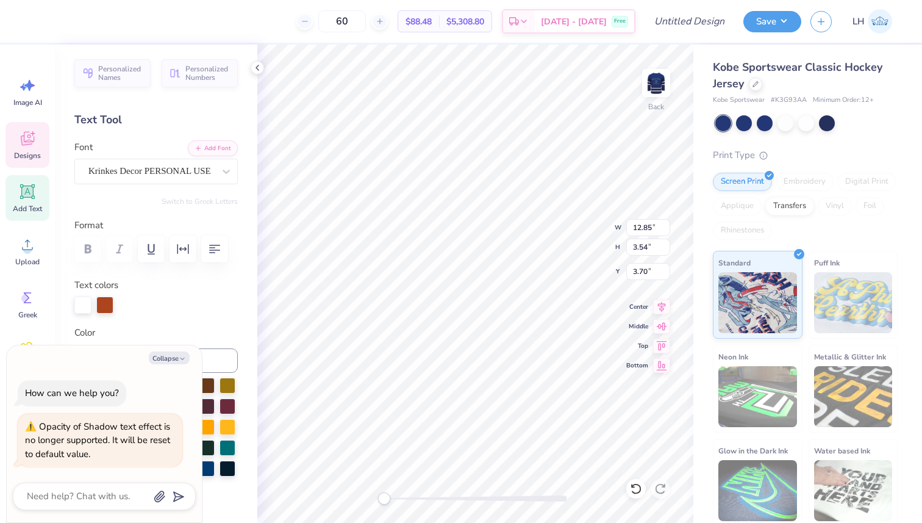
type textarea "Kappa Delta0"
type textarea "x"
type textarea "Kappa Delta 0"
type textarea "x"
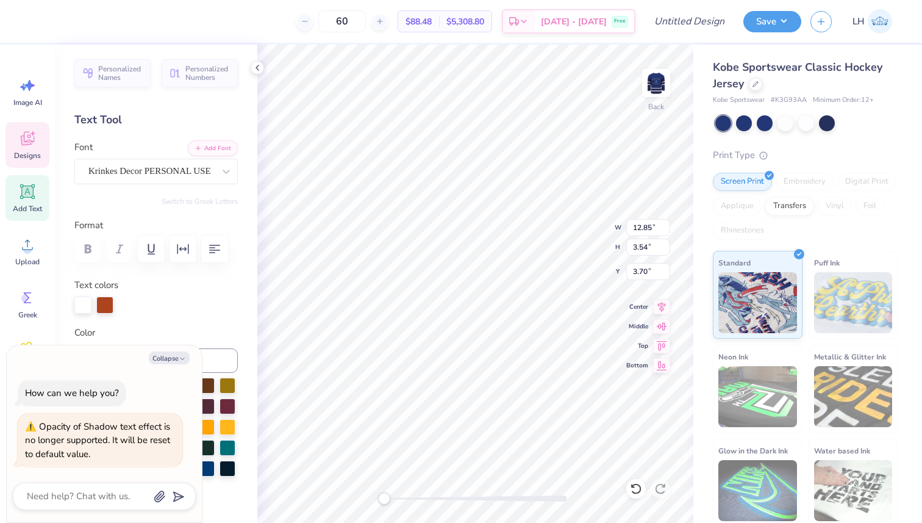
type textarea "Kappa Delta R0"
type textarea "x"
type textarea "Kappa Delta Rh0"
type textarea "x"
type textarea "Kappa Delta Rho0"
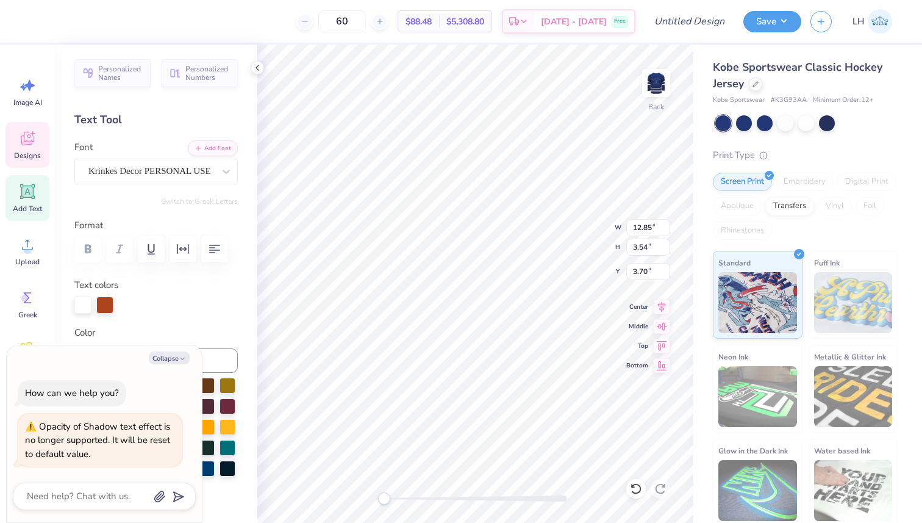
scroll to position [0, 4]
click at [175, 357] on button "Collapse" at bounding box center [169, 357] width 41 height 13
type textarea "x"
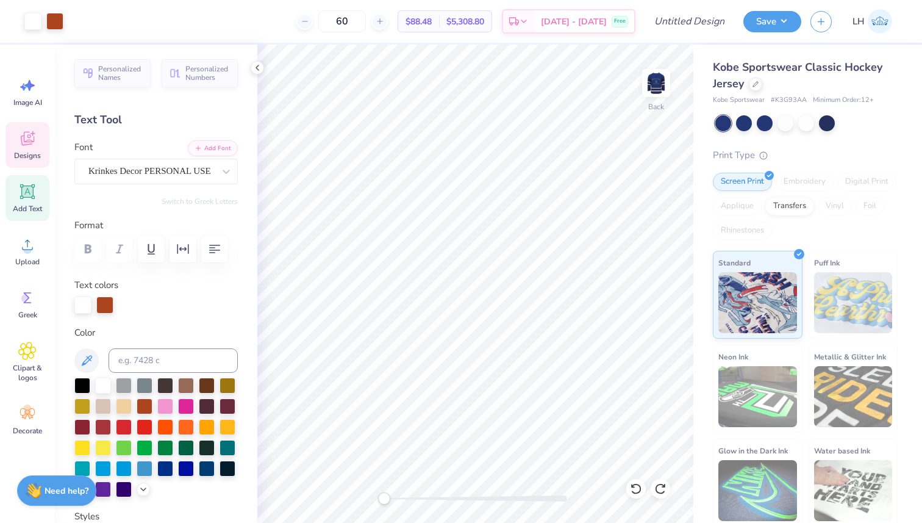
click at [17, 137] on div "Designs" at bounding box center [27, 145] width 44 height 46
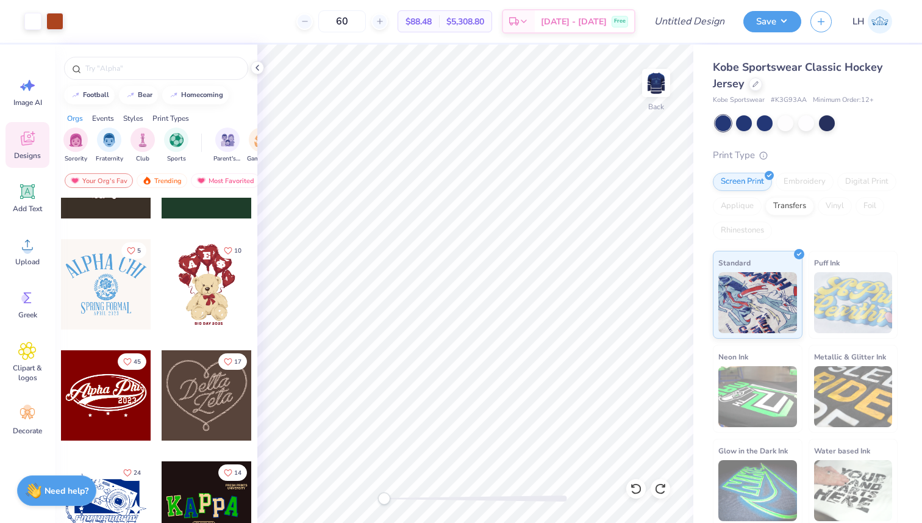
scroll to position [293, 0]
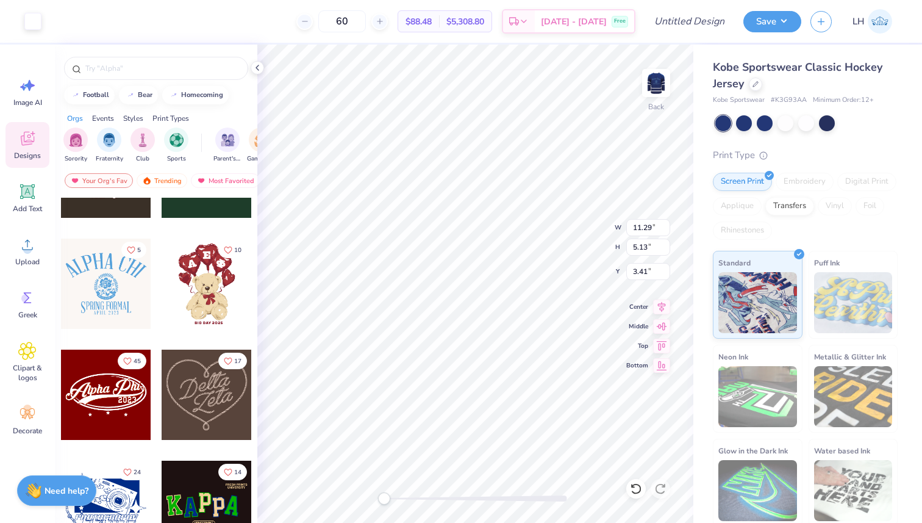
type input "12.85"
type input "3.54"
type input "3.70"
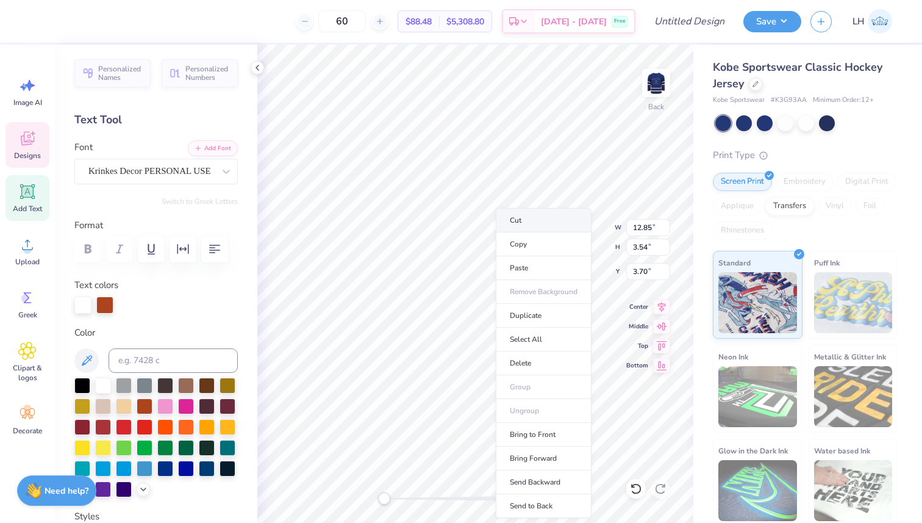
click at [535, 218] on li "Cut" at bounding box center [544, 220] width 96 height 24
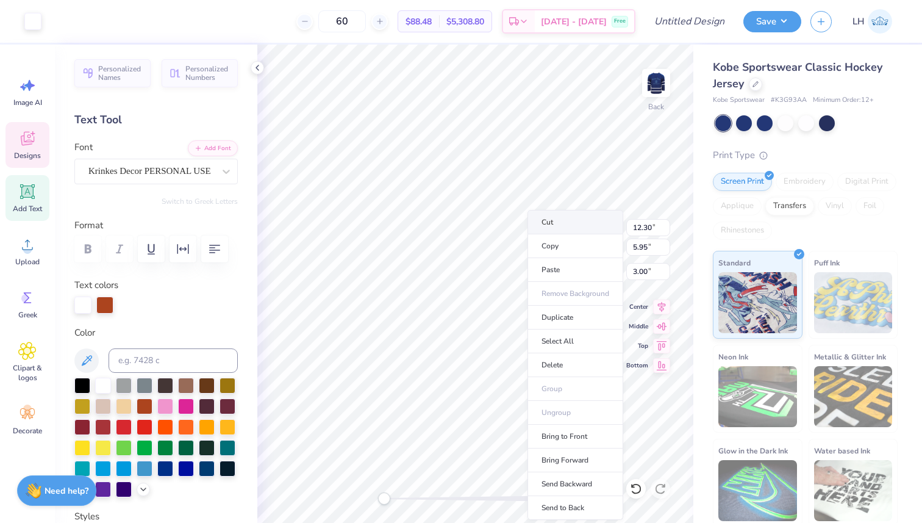
click at [562, 219] on li "Cut" at bounding box center [576, 222] width 96 height 24
click at [554, 217] on li "Cut" at bounding box center [573, 222] width 96 height 24
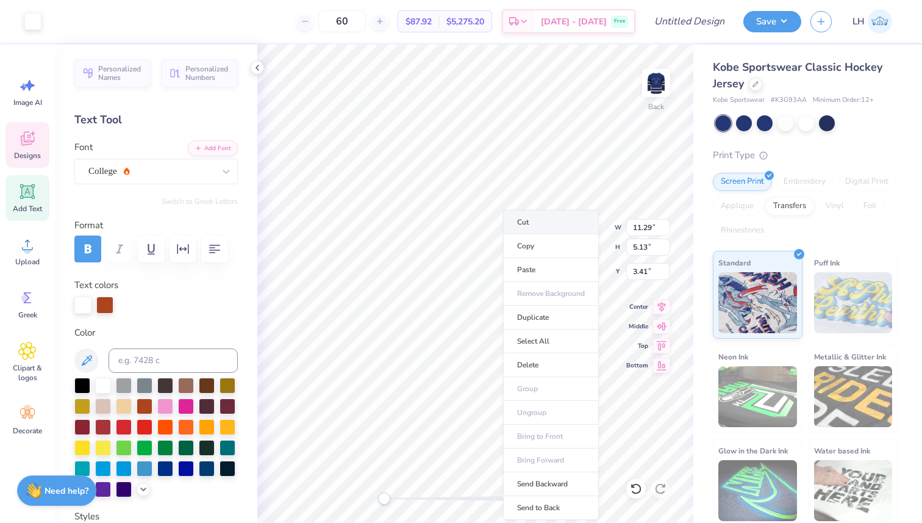
click at [537, 210] on li "Cut" at bounding box center [551, 222] width 96 height 24
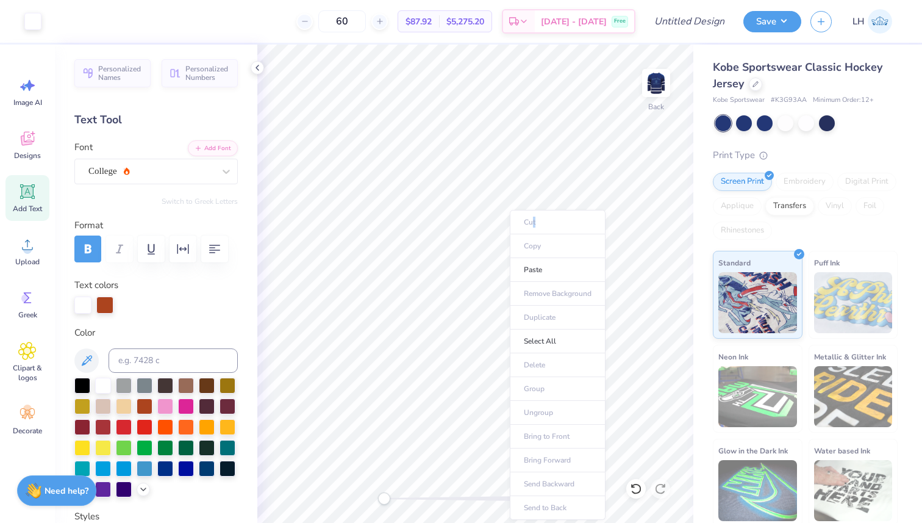
click at [534, 220] on ul "Cut Copy Paste Remove Background Duplicate Select All Delete Group Ungroup Brin…" at bounding box center [558, 365] width 96 height 310
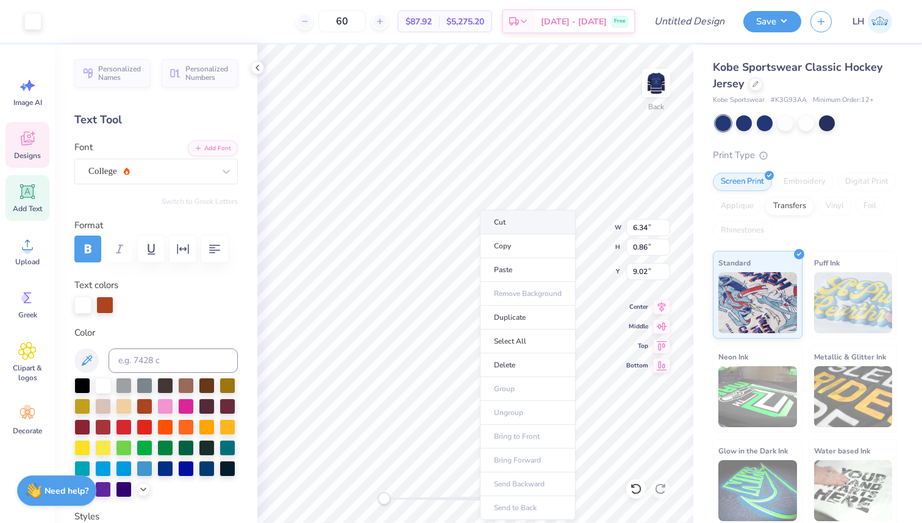
click at [522, 218] on li "Cut" at bounding box center [528, 222] width 96 height 24
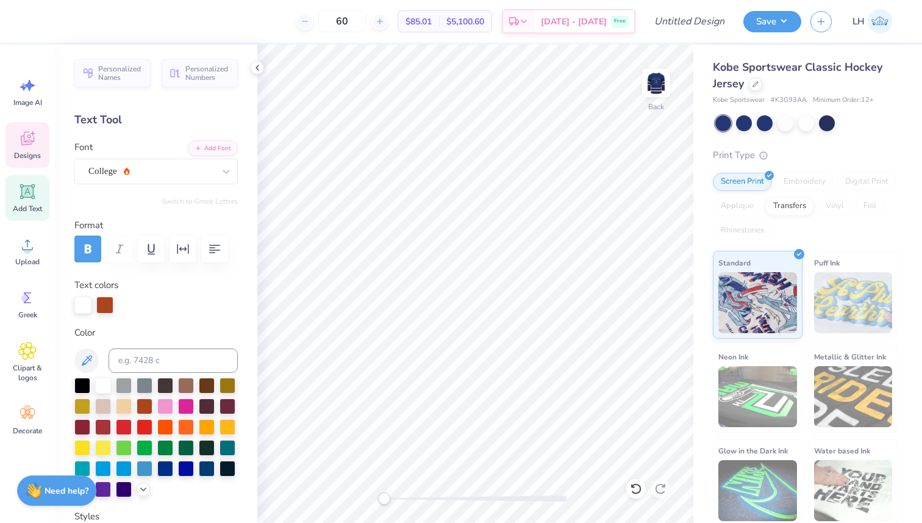
click at [29, 141] on icon at bounding box center [27, 138] width 18 height 18
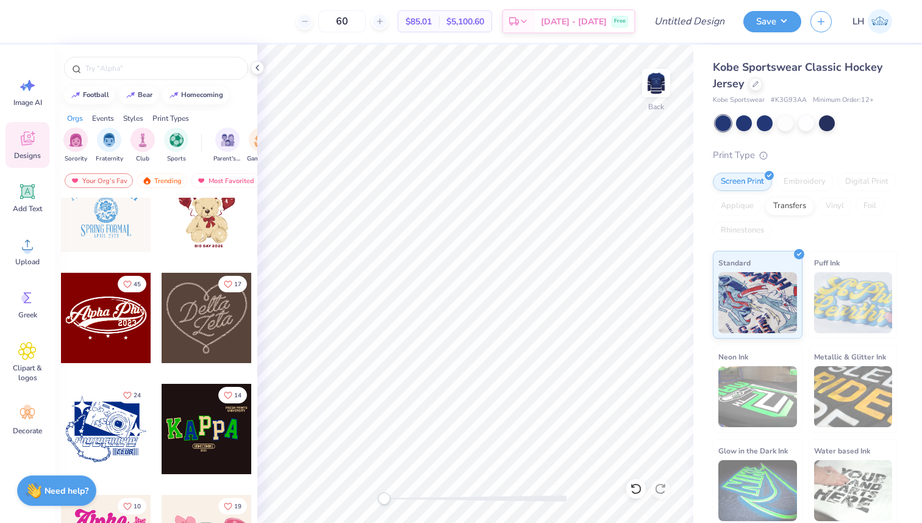
scroll to position [384, 0]
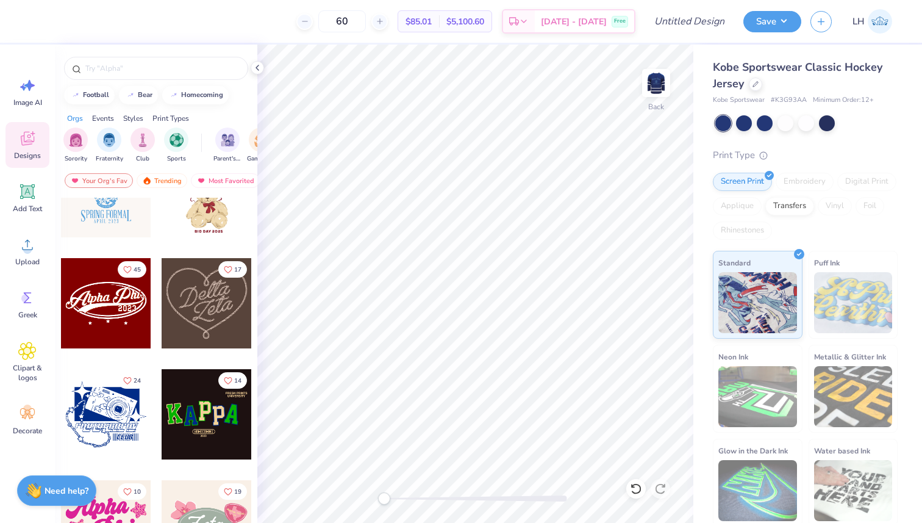
click at [118, 309] on div at bounding box center [106, 303] width 90 height 90
click at [694, 206] on div "Kobe Sportswear Classic Hockey Jersey Kobe Sportswear # K3G93AA Minimum Order: …" at bounding box center [808, 286] width 229 height 482
click at [664, 91] on img at bounding box center [656, 83] width 49 height 49
click at [658, 92] on img at bounding box center [656, 83] width 49 height 49
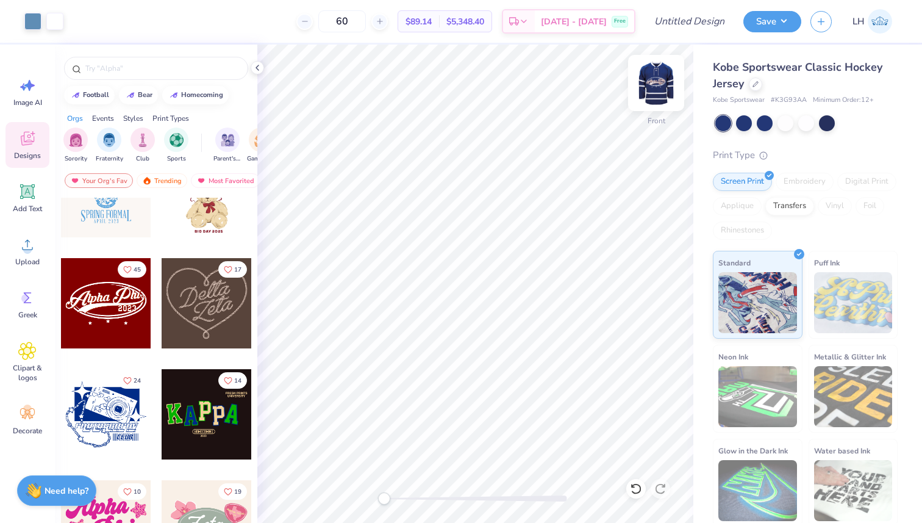
click at [658, 92] on img at bounding box center [656, 83] width 49 height 49
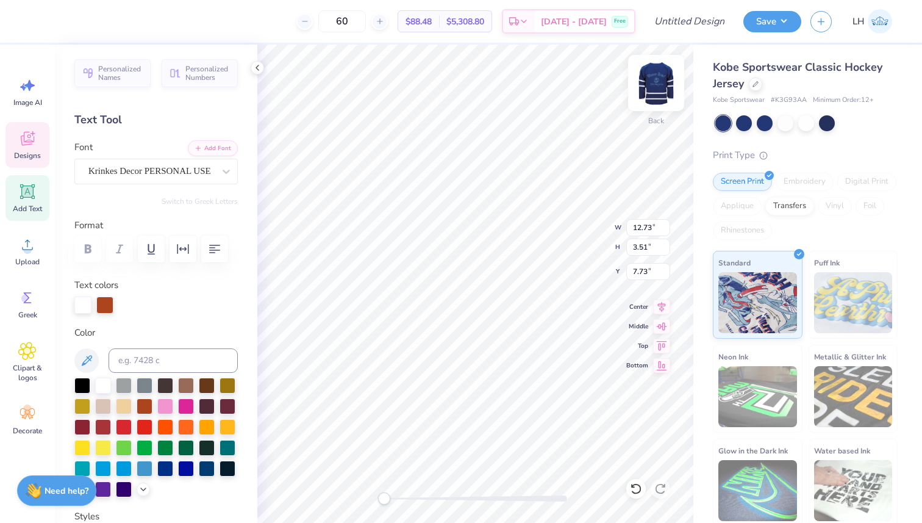
scroll to position [0, 1]
type textarea "Alpha Phi0"
click at [660, 95] on img at bounding box center [656, 83] width 49 height 49
click at [661, 95] on img at bounding box center [656, 83] width 49 height 49
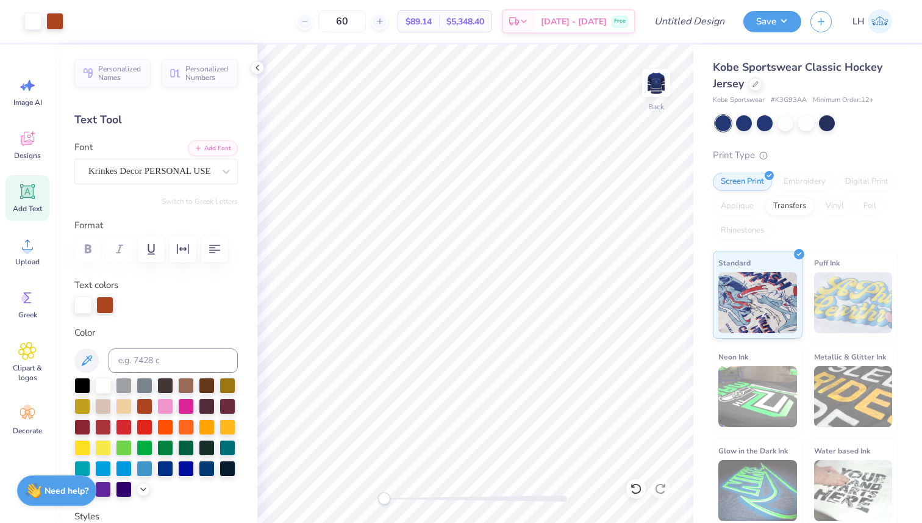
click at [661, 95] on img at bounding box center [656, 83] width 24 height 24
click at [646, 88] on img at bounding box center [656, 83] width 49 height 49
click at [655, 91] on img at bounding box center [656, 83] width 49 height 49
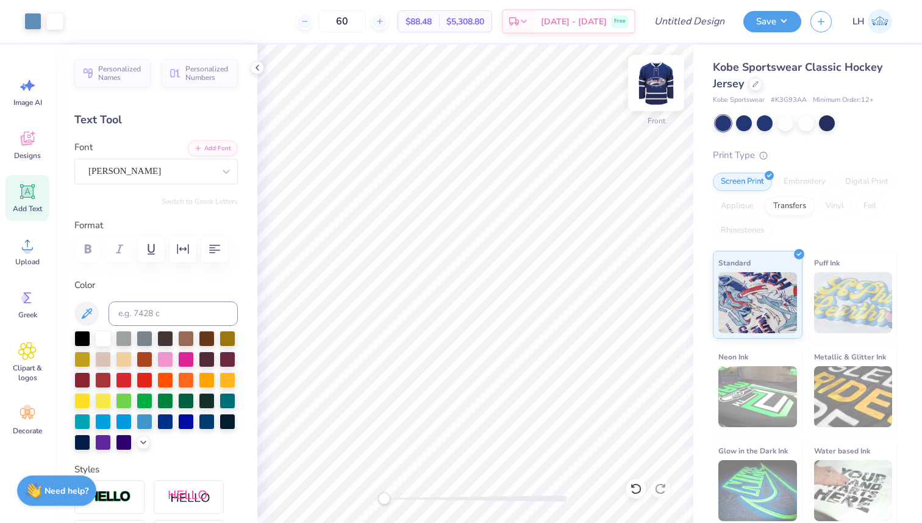
click at [660, 93] on img at bounding box center [656, 83] width 49 height 49
click at [658, 89] on img at bounding box center [656, 83] width 49 height 49
click at [794, 30] on div "Save" at bounding box center [773, 21] width 58 height 21
click at [762, 87] on div "Kobe Sportswear Classic Hockey Jersey" at bounding box center [805, 75] width 185 height 33
click at [756, 85] on icon at bounding box center [756, 83] width 6 height 6
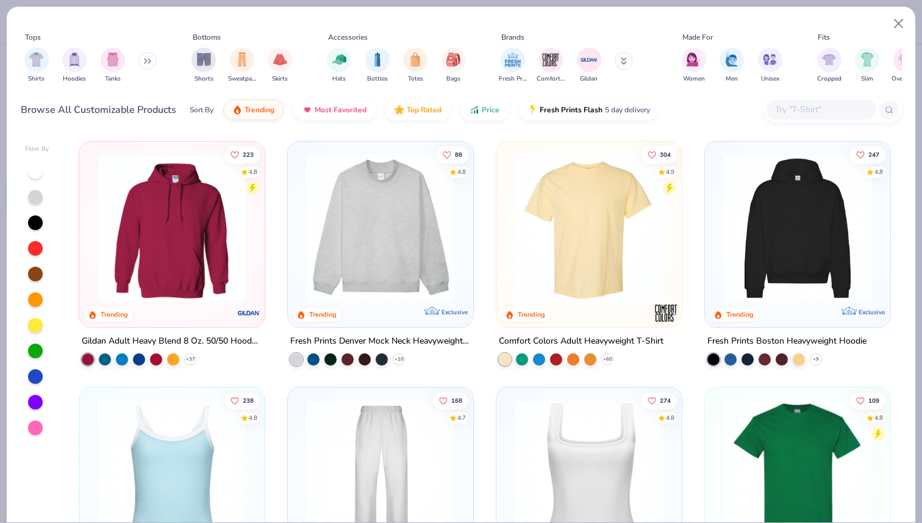
click at [143, 64] on button at bounding box center [147, 61] width 18 height 18
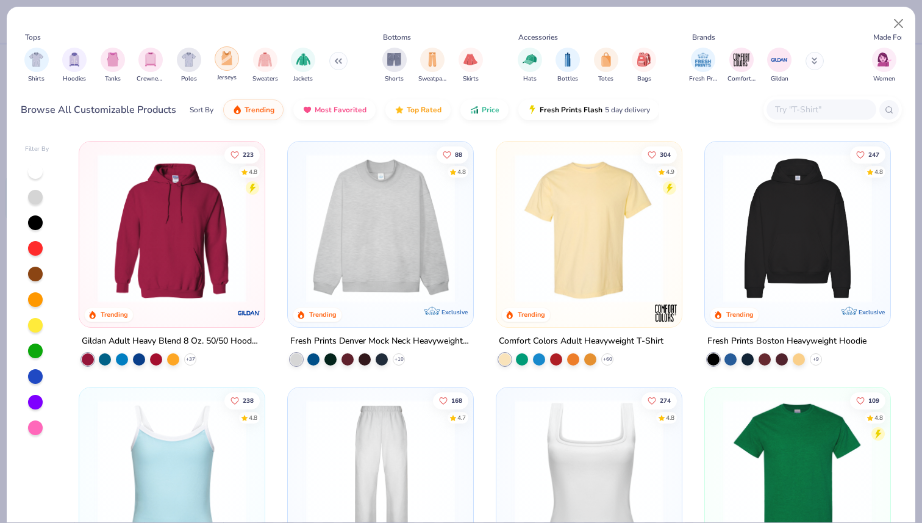
click at [233, 65] on div "filter for Jerseys" at bounding box center [227, 58] width 24 height 24
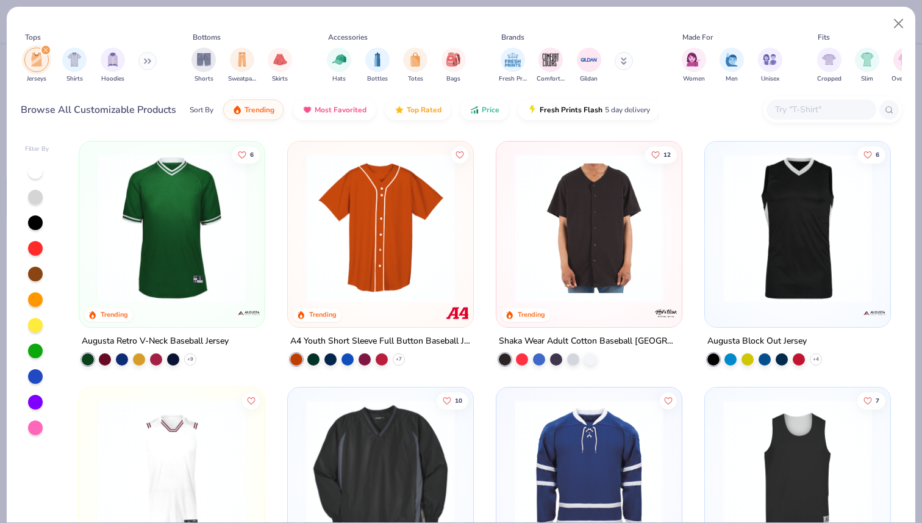
click at [826, 112] on input "text" at bounding box center [821, 109] width 94 height 14
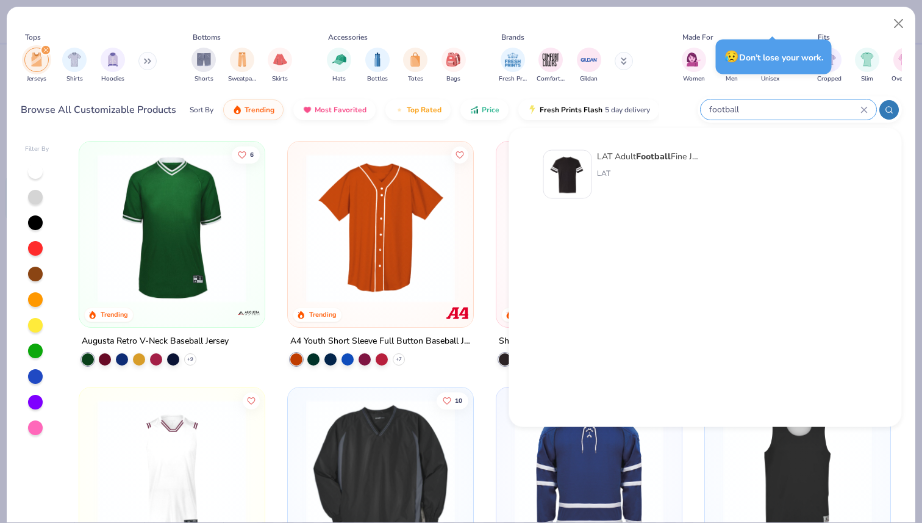
type input "football"
click at [613, 165] on div "LAT Adult Football Fine Jersey Tee LAT" at bounding box center [648, 174] width 102 height 49
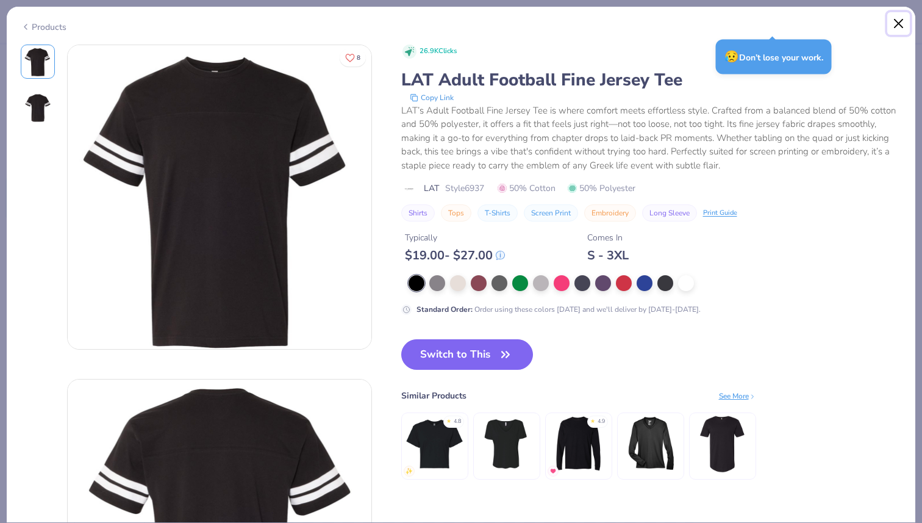
click at [901, 23] on button "Close" at bounding box center [899, 23] width 23 height 23
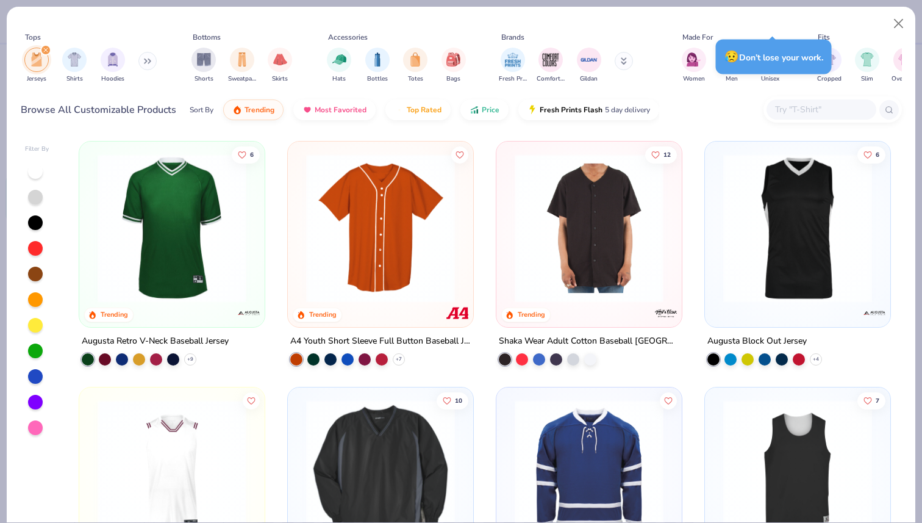
click at [276, 271] on div "6 Trending Augusta Retro V-Neck Baseball Jersey + 9 Trending A4 Youth Short Sle…" at bounding box center [485, 508] width 812 height 735
click at [900, 24] on button "Close" at bounding box center [899, 23] width 23 height 23
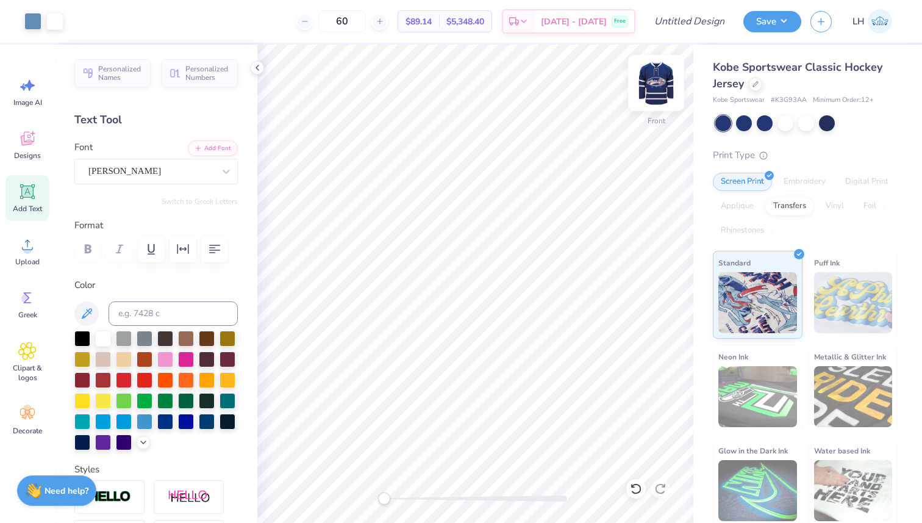
click at [662, 69] on div at bounding box center [656, 83] width 56 height 56
click at [659, 102] on img at bounding box center [656, 83] width 49 height 49
click at [661, 76] on img at bounding box center [656, 83] width 49 height 49
click at [663, 91] on img at bounding box center [656, 83] width 49 height 49
click at [759, 84] on div at bounding box center [755, 82] width 13 height 13
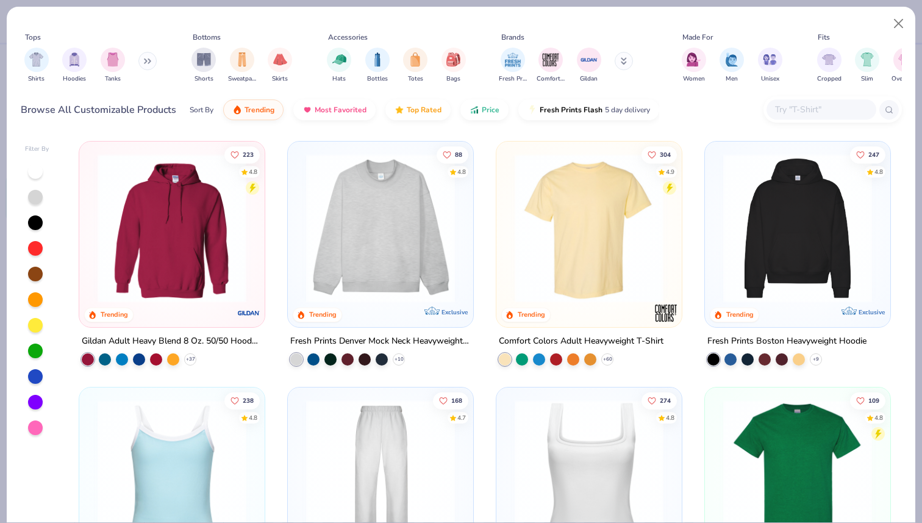
click at [140, 58] on div "Shirts Hoodies Tanks" at bounding box center [91, 65] width 140 height 45
click at [147, 58] on icon at bounding box center [147, 61] width 7 height 6
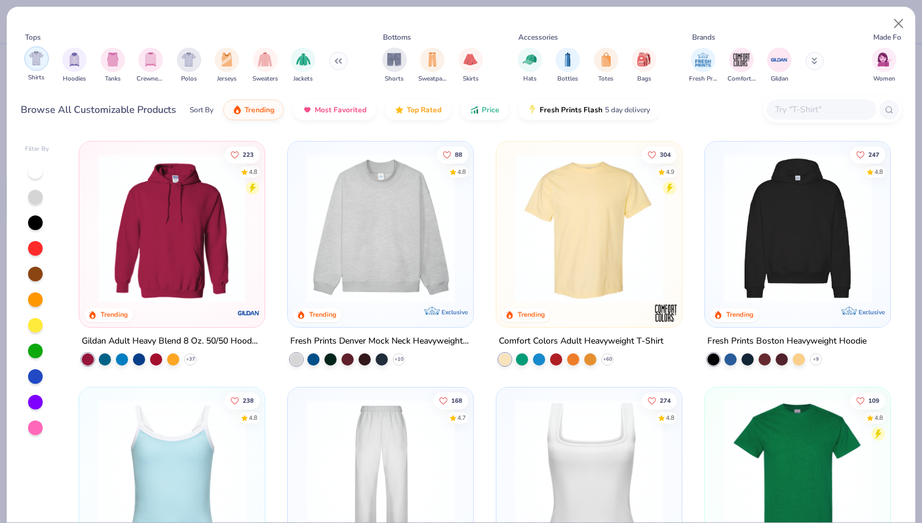
click at [43, 64] on div "filter for Shirts" at bounding box center [36, 58] width 24 height 24
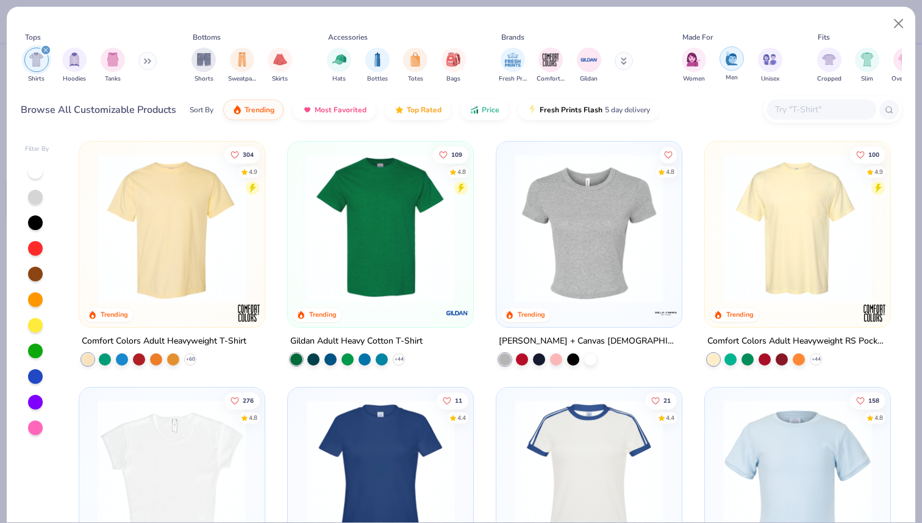
click at [735, 58] on img "filter for Men" at bounding box center [731, 58] width 13 height 14
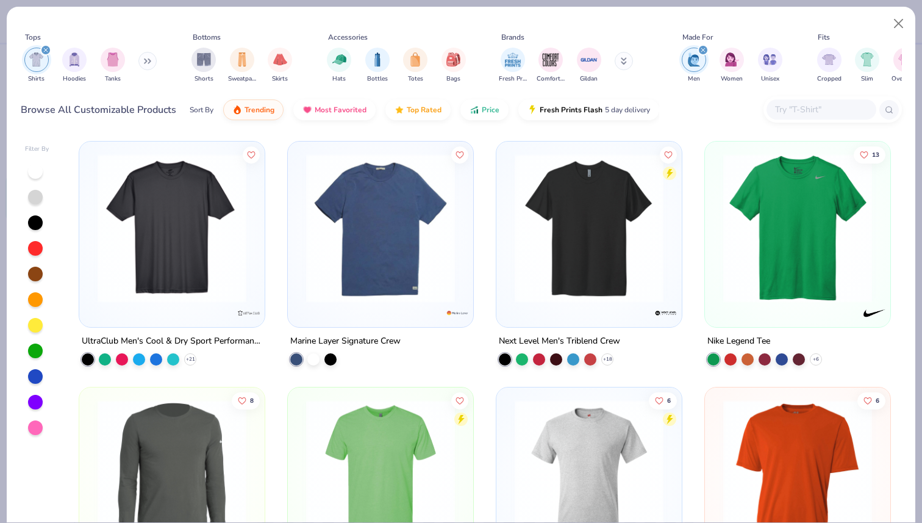
click at [246, 231] on img at bounding box center [171, 228] width 161 height 149
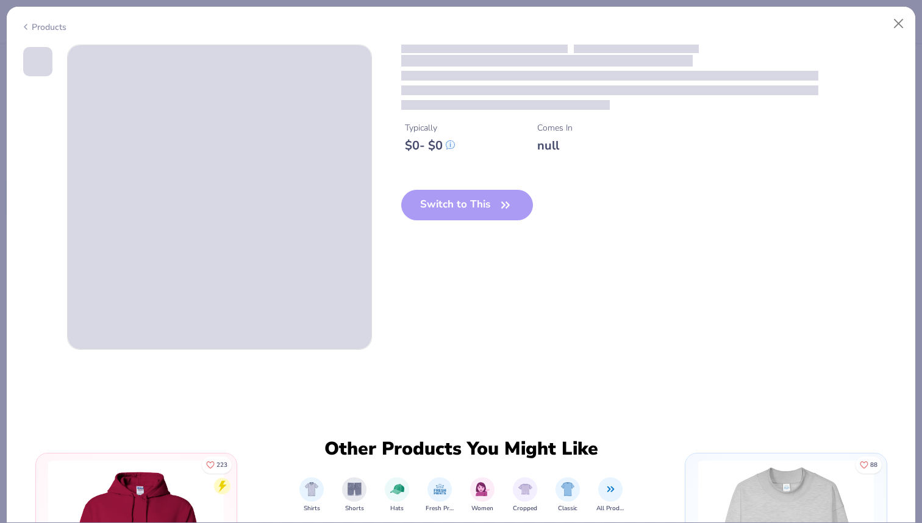
click at [246, 231] on span at bounding box center [220, 197] width 304 height 304
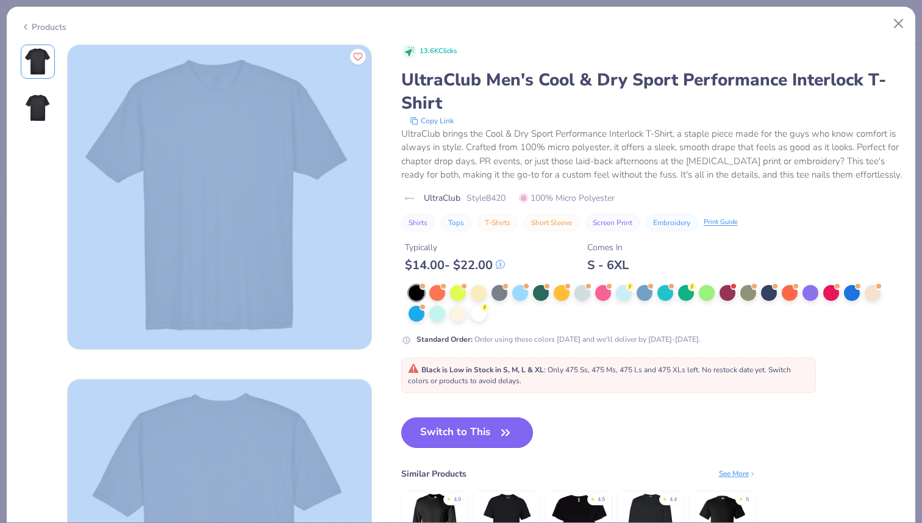
click at [492, 429] on button "Switch to This" at bounding box center [467, 432] width 132 height 30
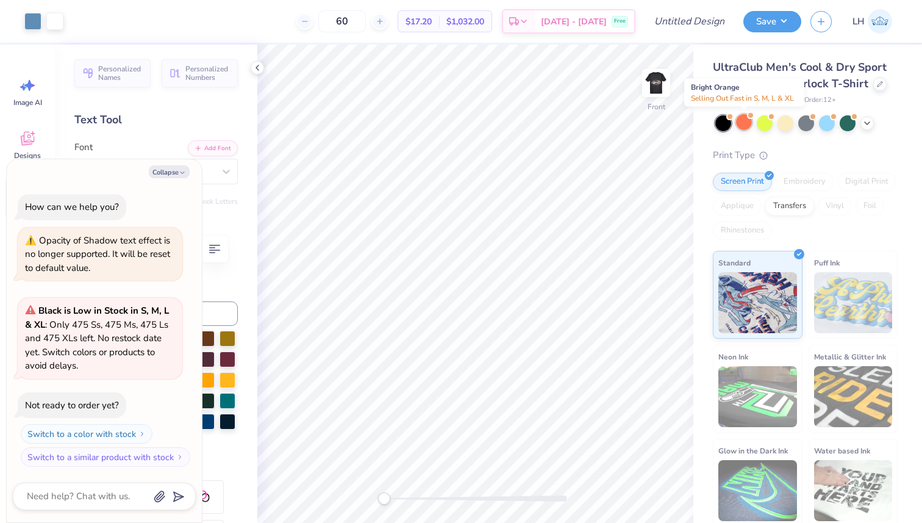
click at [749, 118] on span at bounding box center [750, 115] width 7 height 7
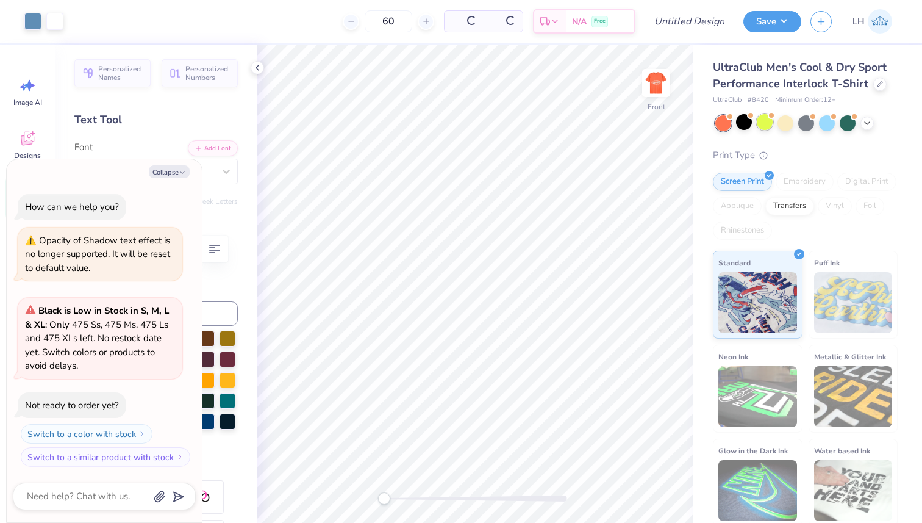
scroll to position [183, 0]
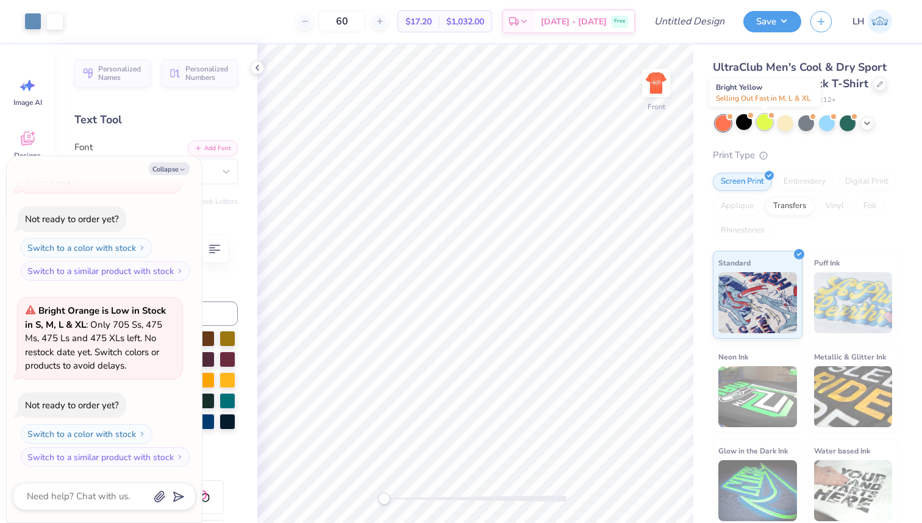
click at [770, 120] on div at bounding box center [765, 122] width 16 height 16
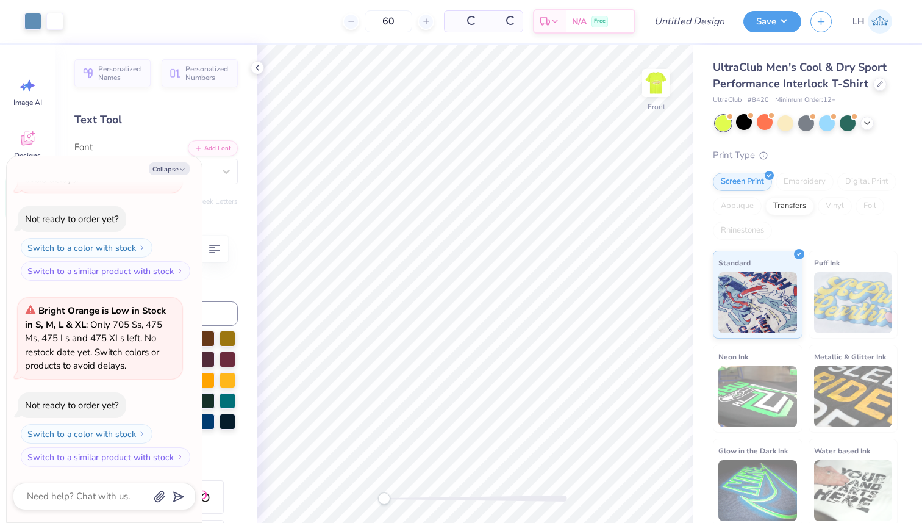
scroll to position [369, 0]
click at [875, 120] on div at bounding box center [807, 123] width 182 height 16
click at [867, 120] on icon at bounding box center [868, 122] width 10 height 10
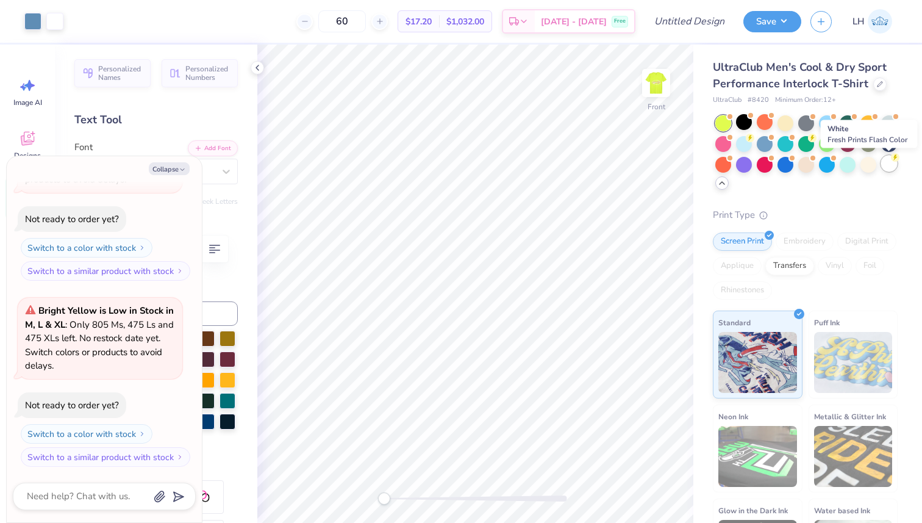
click at [884, 167] on div at bounding box center [889, 164] width 16 height 16
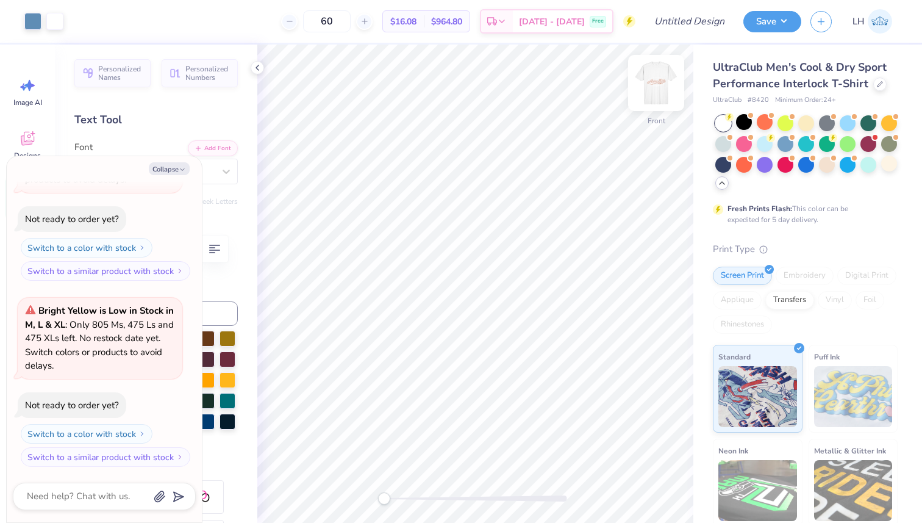
click at [655, 101] on img at bounding box center [656, 83] width 49 height 49
type textarea "x"
